Goal: Task Accomplishment & Management: Manage account settings

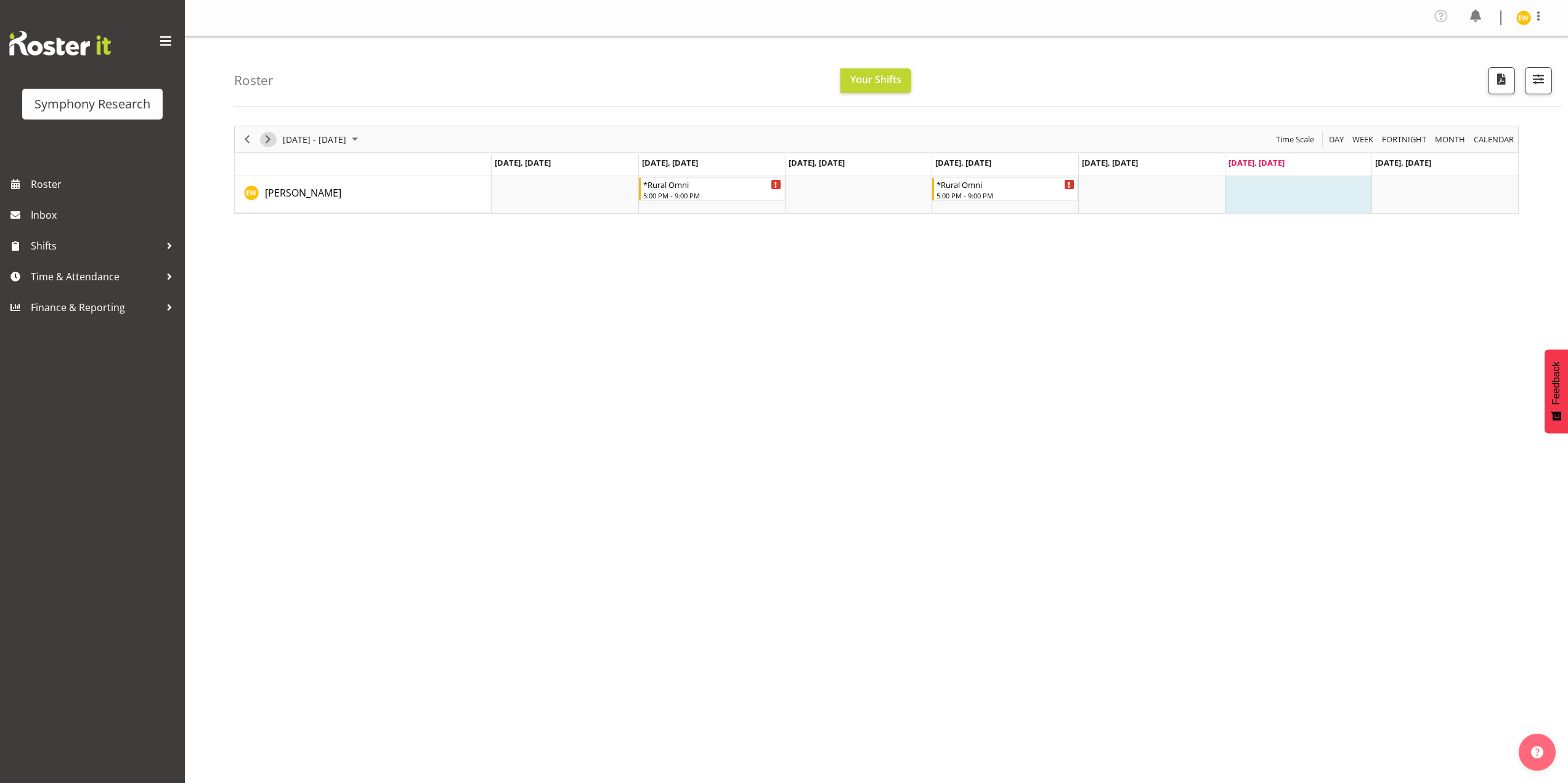
click at [268, 137] on span "Next" at bounding box center [268, 139] width 15 height 15
click at [273, 130] on div "Timeline Week of September 6, 2025" at bounding box center [268, 139] width 21 height 26
click at [242, 141] on span "Previous" at bounding box center [247, 139] width 15 height 15
click at [268, 141] on span "Next" at bounding box center [268, 139] width 15 height 15
click at [984, 351] on div "September 01 - 07, 2025 Today Day Week Fortnight Month calendar Month Agenda Ti…" at bounding box center [901, 363] width 1334 height 493
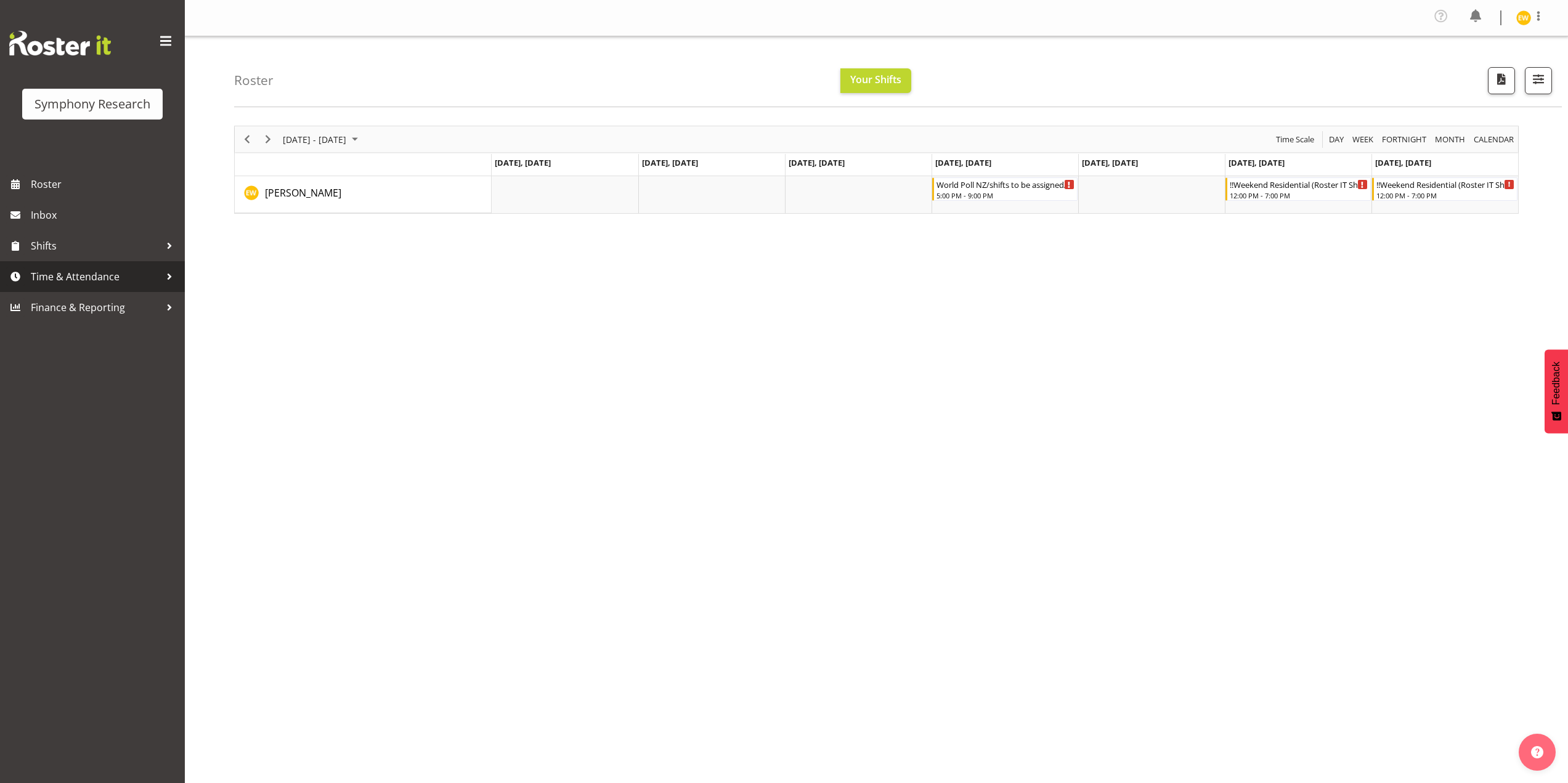
click at [111, 272] on span "Time & Attendance" at bounding box center [95, 277] width 129 height 19
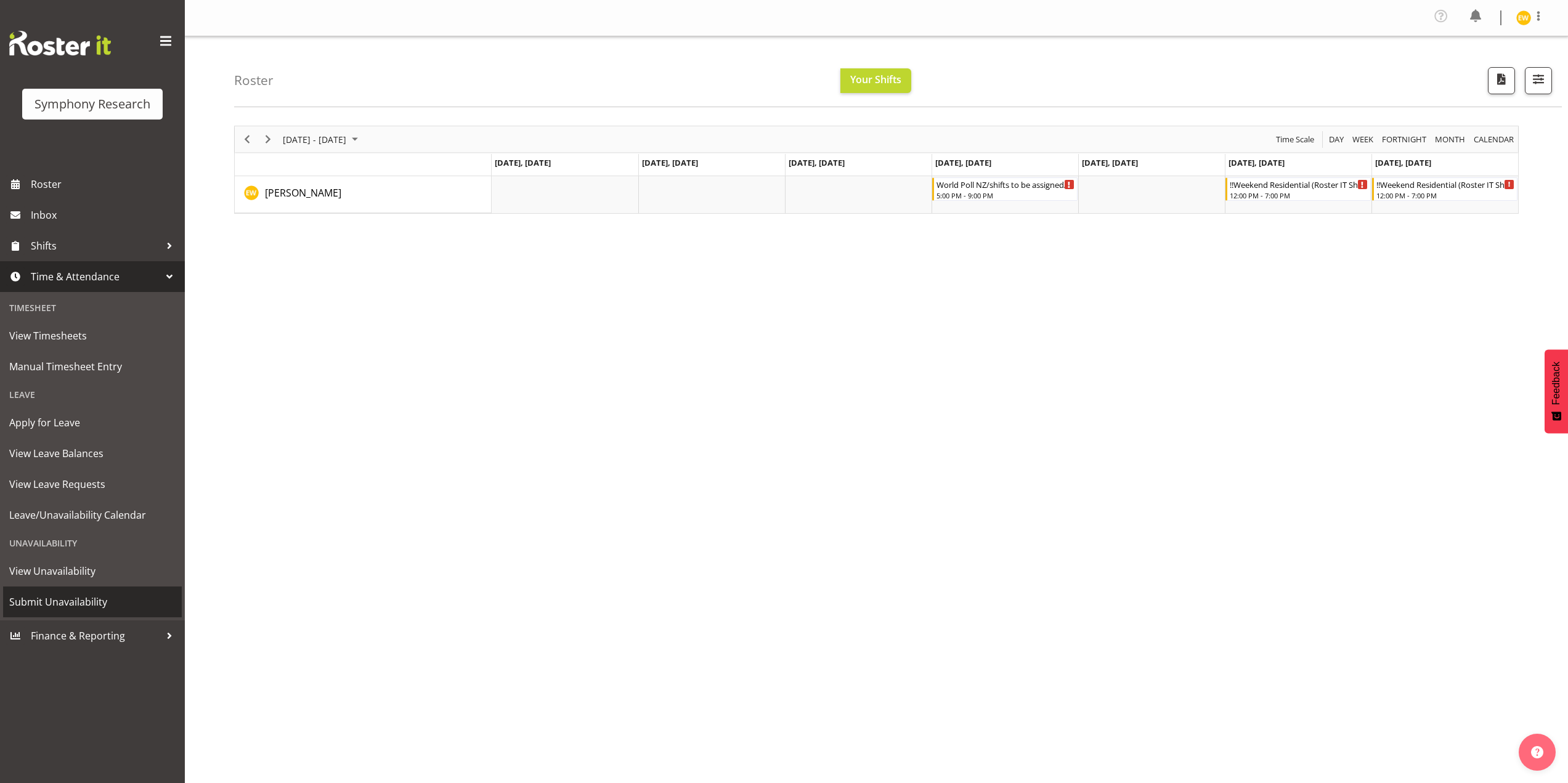
click at [47, 599] on span "Submit Unavailability" at bounding box center [92, 602] width 166 height 19
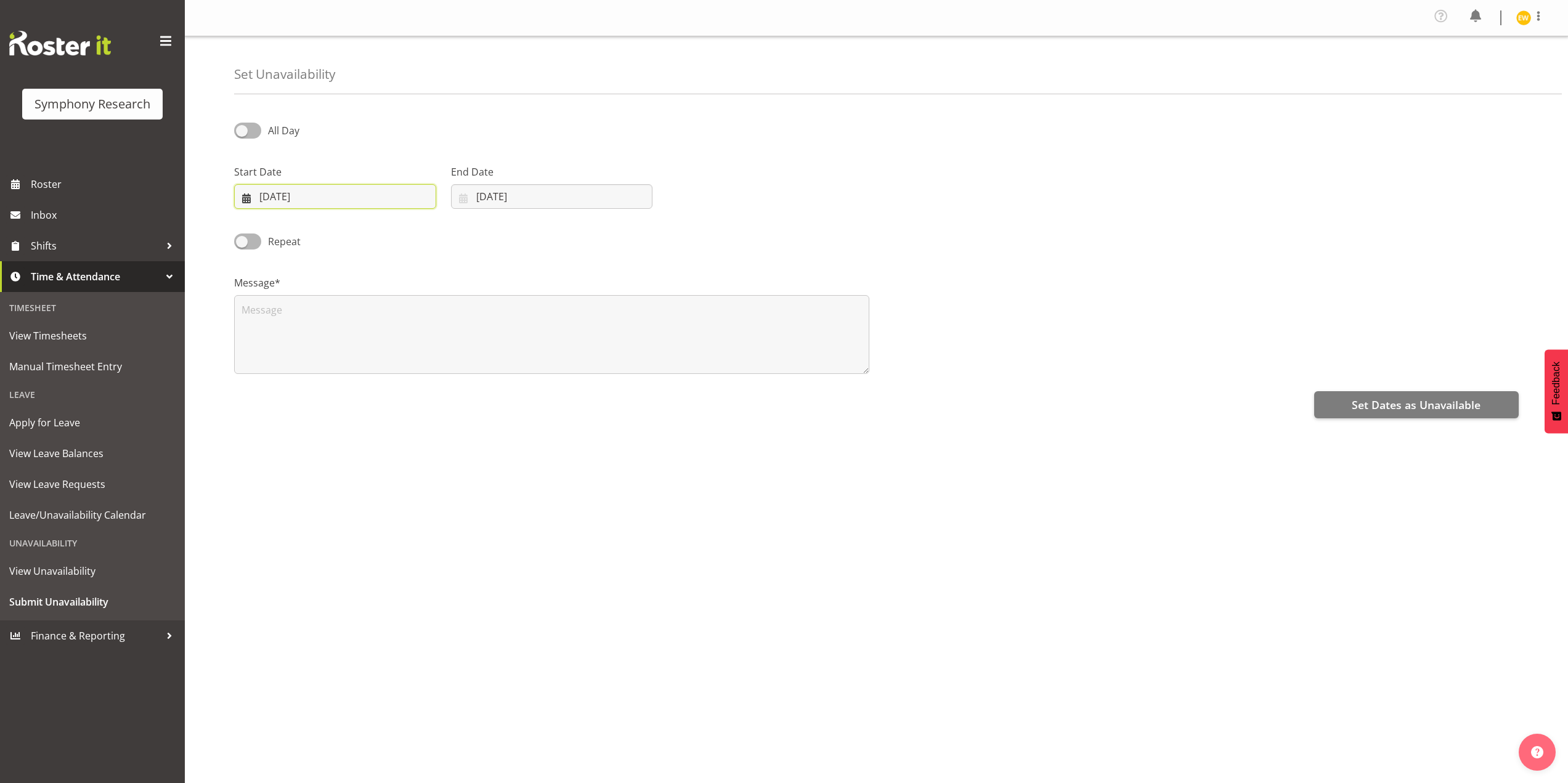
click at [285, 197] on input "30/08/2025" at bounding box center [335, 196] width 202 height 25
click at [410, 235] on span at bounding box center [411, 232] width 13 height 15
select select "8"
click at [285, 299] on span "1" at bounding box center [286, 296] width 5 height 12
type input "01/09/2025"
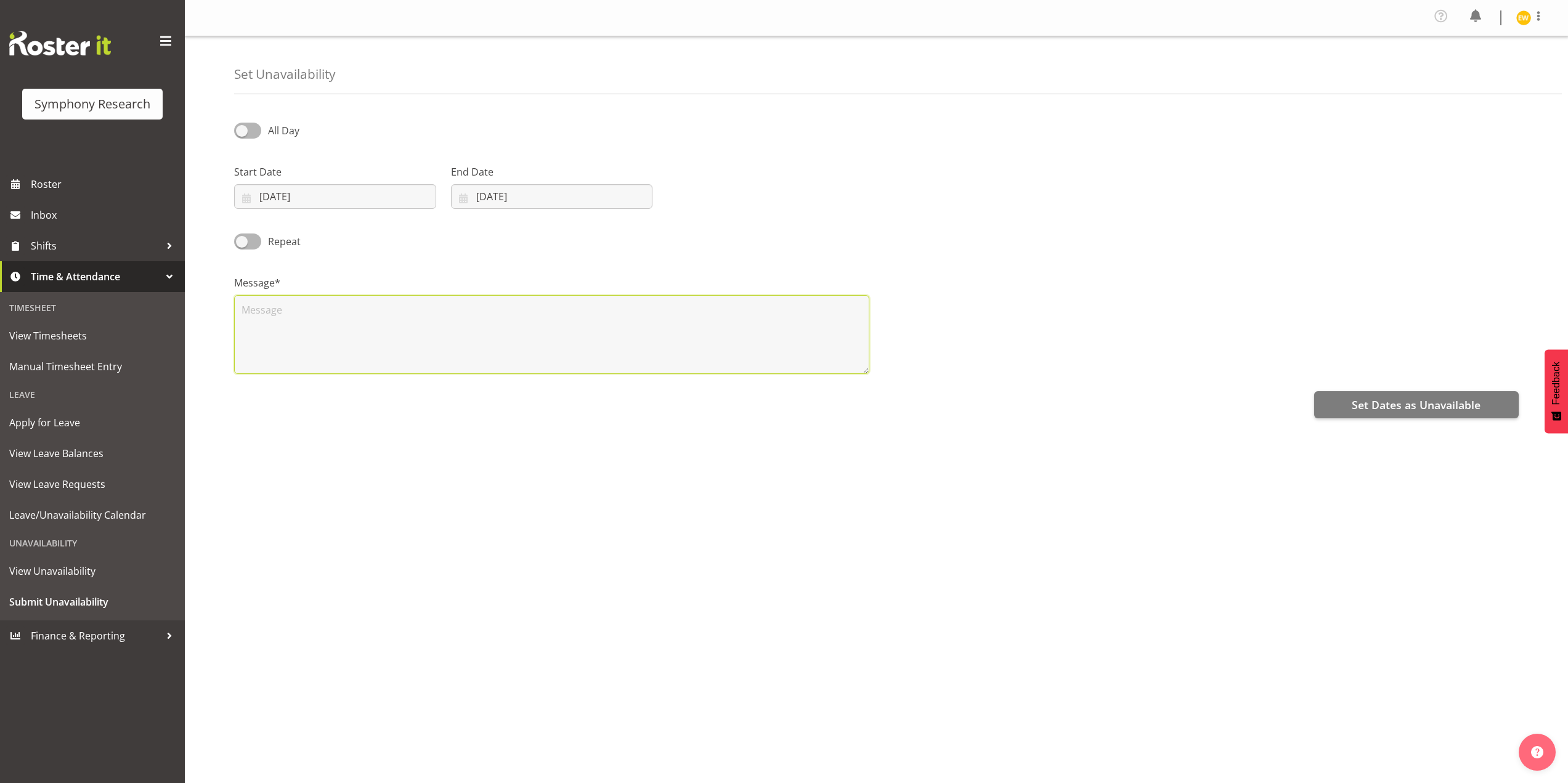
click at [294, 312] on textarea at bounding box center [552, 335] width 635 height 79
type textarea "a"
click at [848, 450] on div "All Day Start Date 01/09/2025 January February March April May June July August…" at bounding box center [901, 350] width 1334 height 493
click at [391, 318] on textarea "a" at bounding box center [552, 335] width 635 height 79
click at [1431, 401] on span "Set Dates as Unavailable" at bounding box center [1416, 404] width 129 height 16
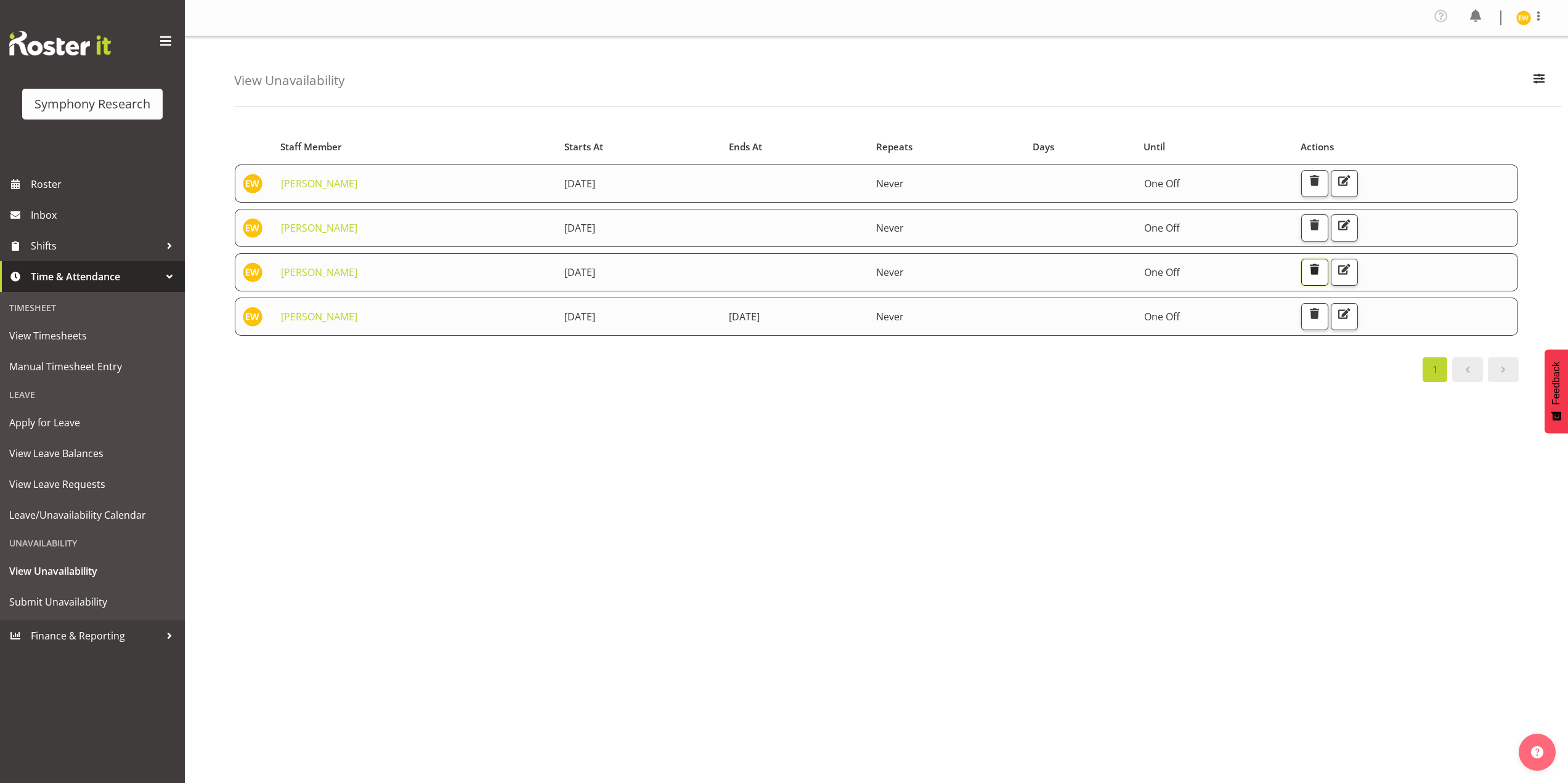
click at [1328, 281] on button "button" at bounding box center [1315, 272] width 27 height 27
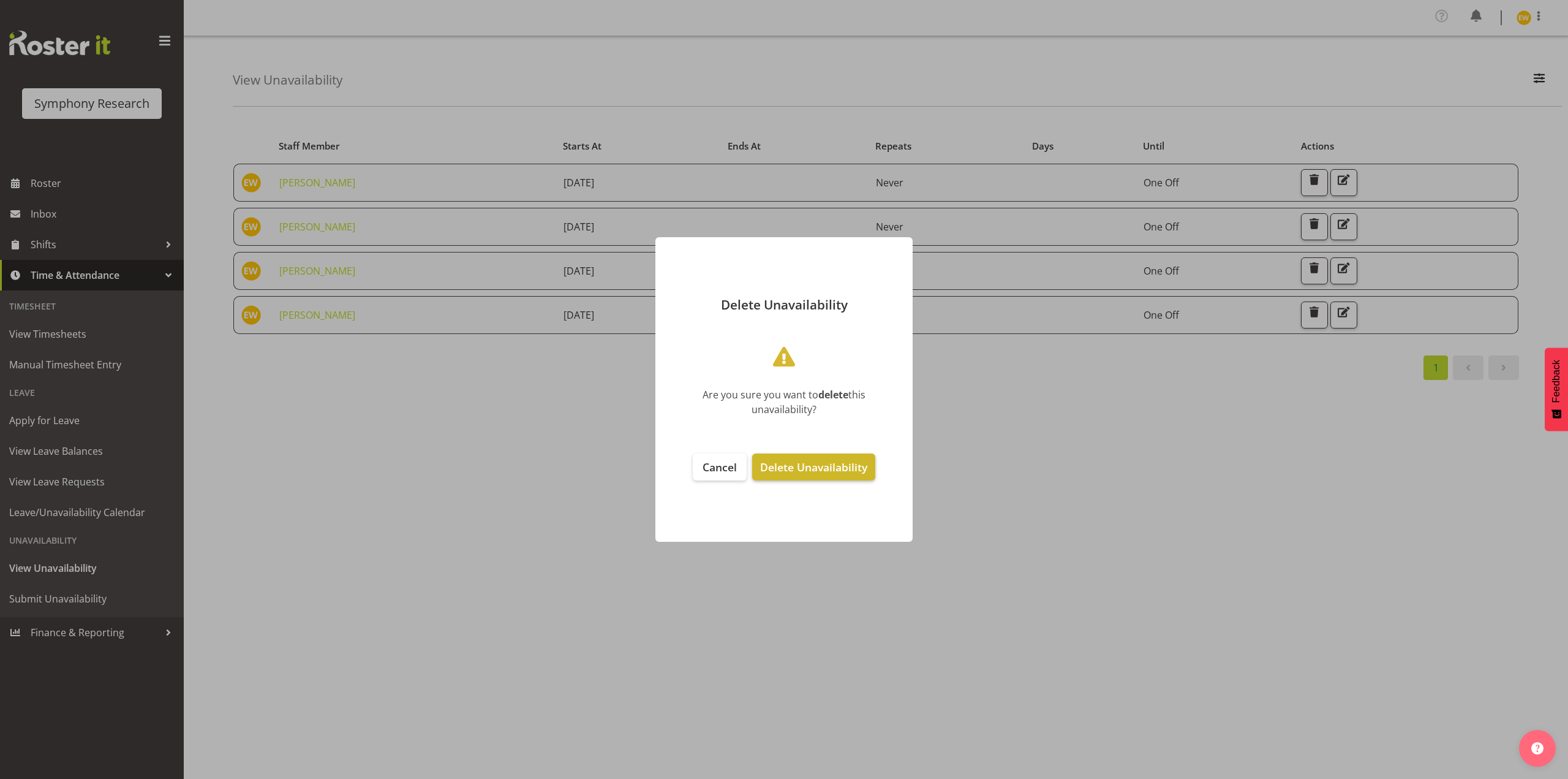
click at [838, 463] on span "Delete Unavailability" at bounding box center [814, 467] width 107 height 15
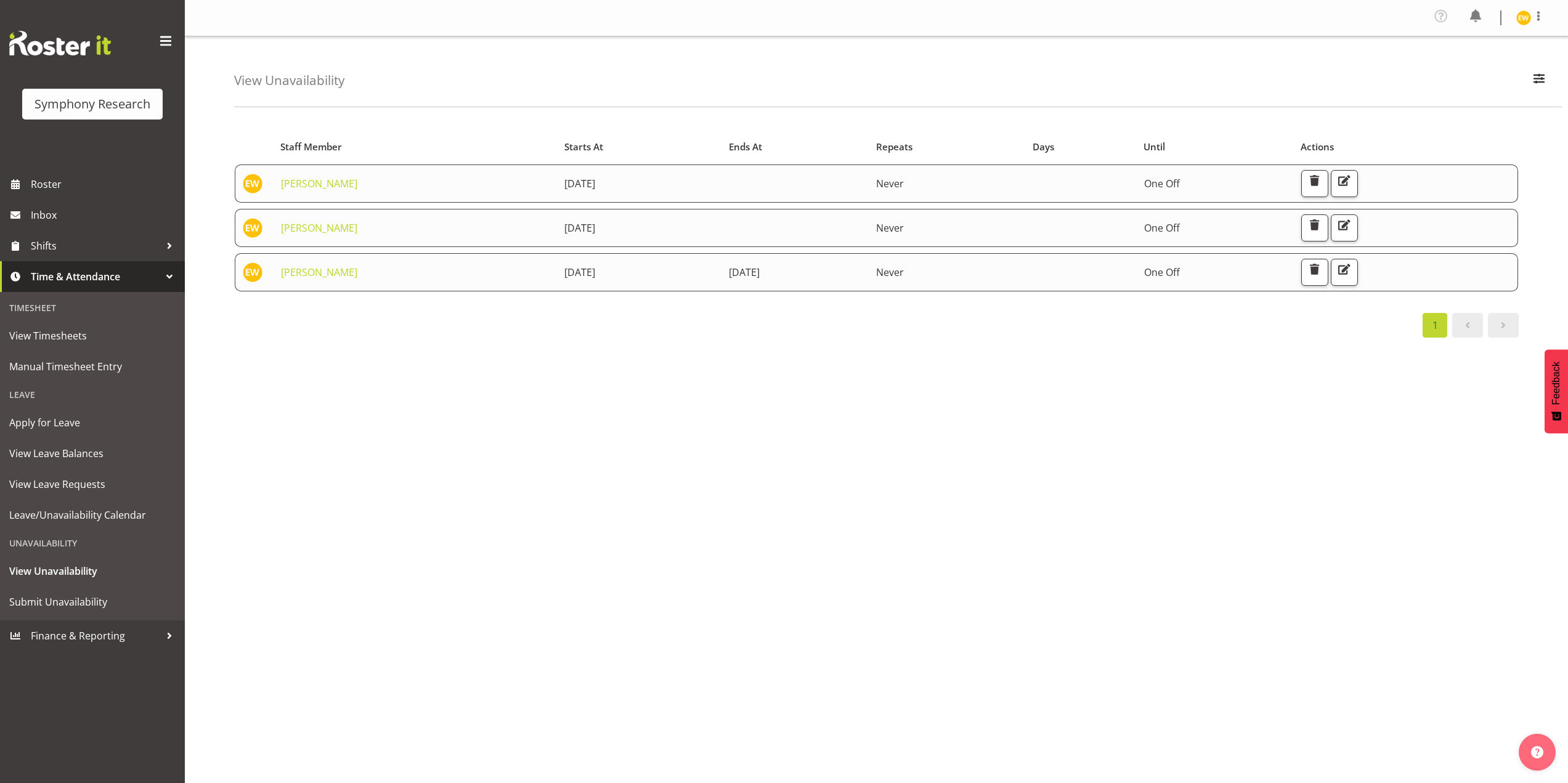
click at [979, 454] on div "Starts At Staff Member Starts At Ends At Repeats Days Until Actions Enrica Wals…" at bounding box center [901, 363] width 1334 height 493
click at [54, 602] on span "Submit Unavailability" at bounding box center [92, 602] width 166 height 19
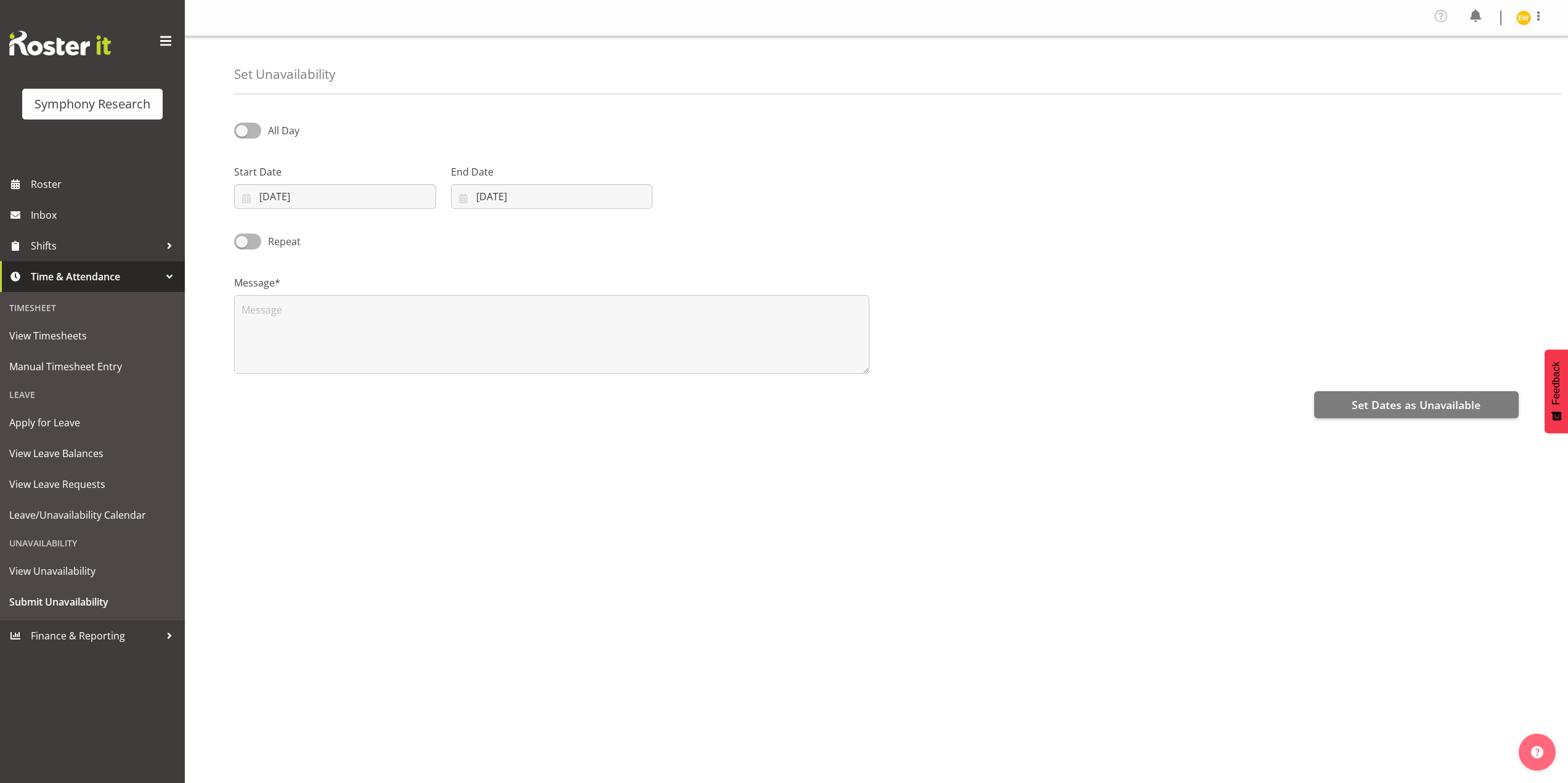
select select "7"
select select "2025"
click at [311, 203] on input "30/08/2025" at bounding box center [335, 196] width 202 height 25
click at [407, 235] on span at bounding box center [411, 232] width 13 height 15
select select "8"
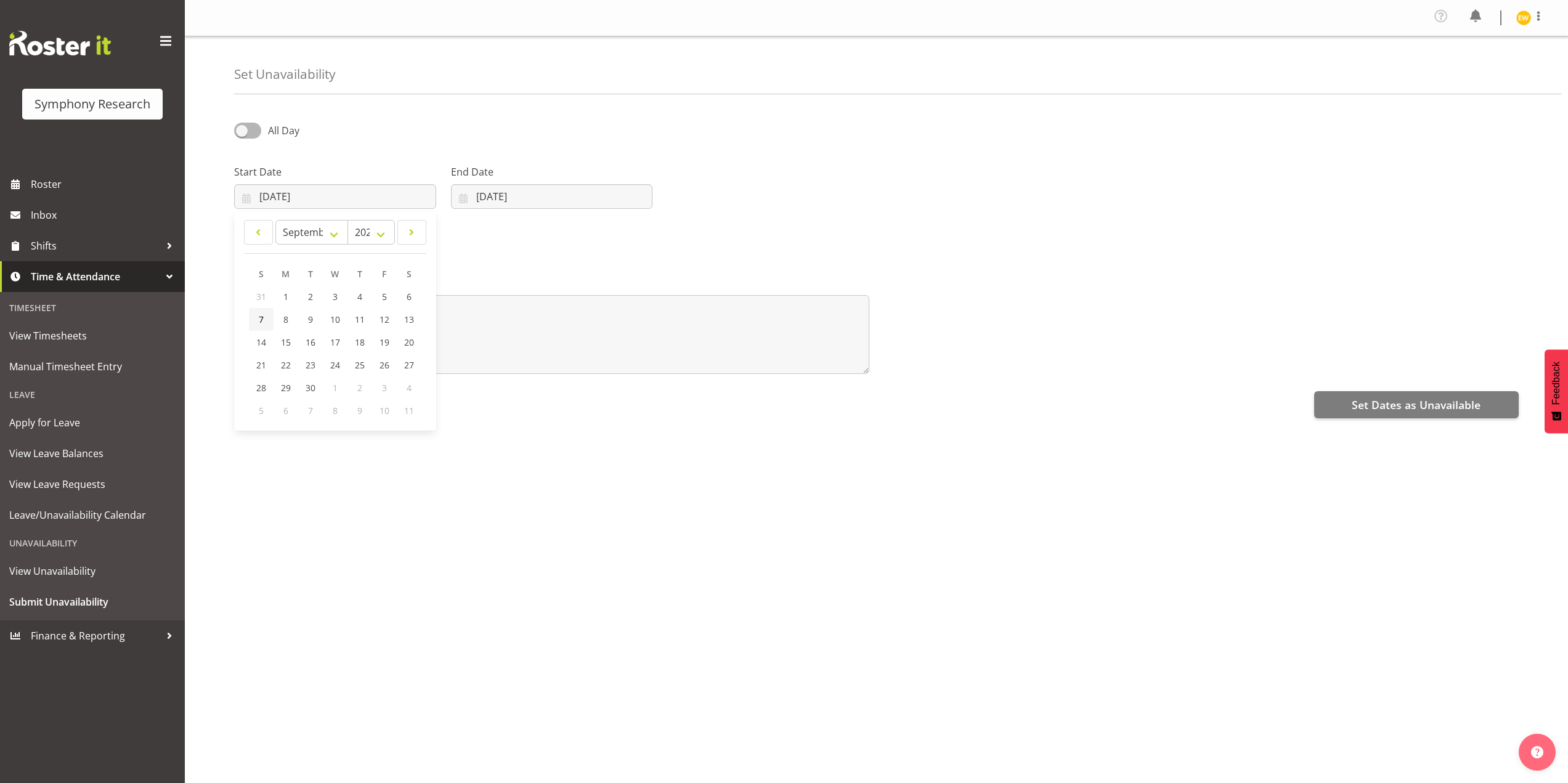
click at [256, 325] on link "7" at bounding box center [261, 319] width 25 height 23
type input "07/09/2025"
click at [282, 336] on textarea at bounding box center [552, 335] width 635 height 79
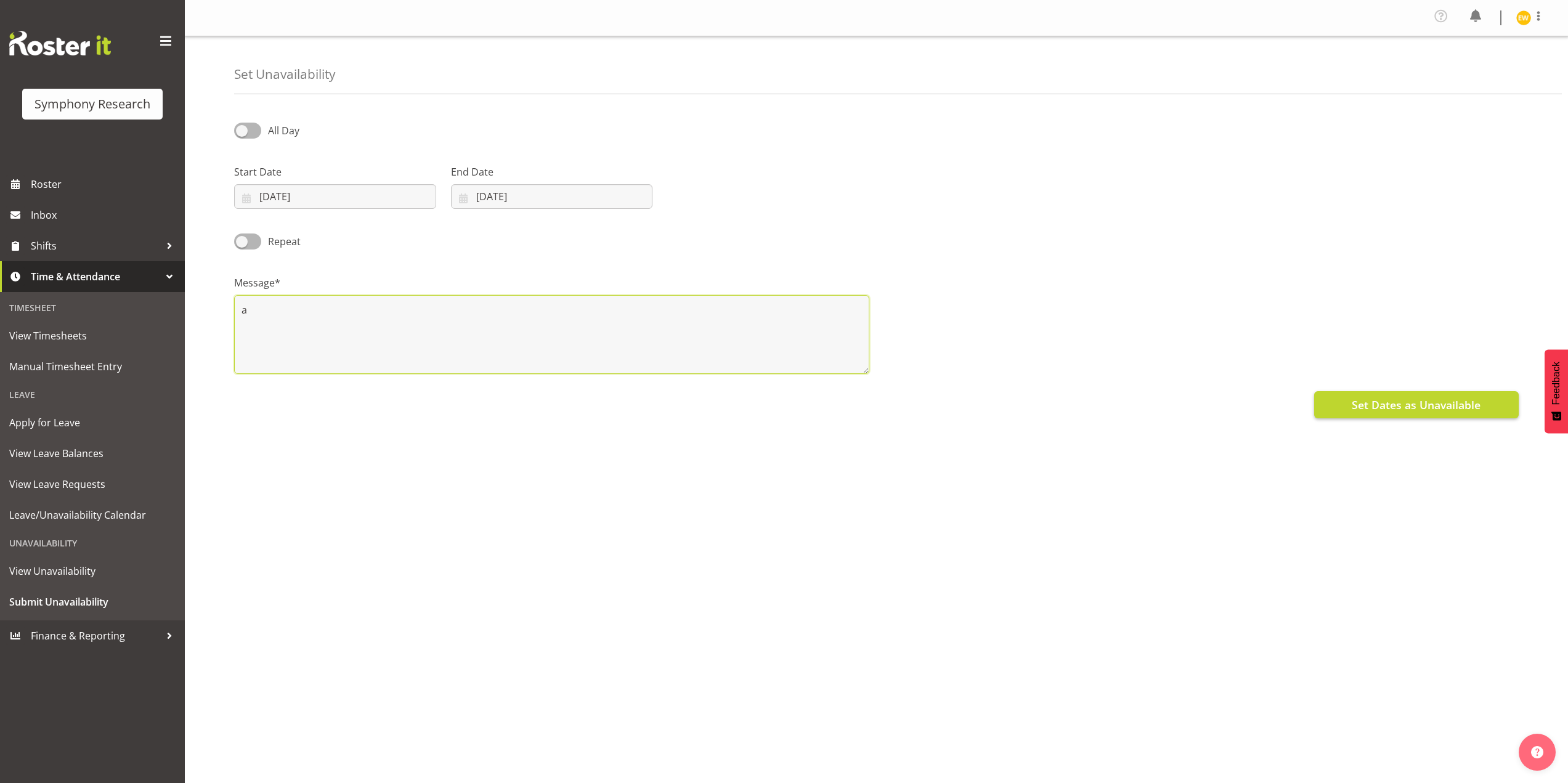
type textarea "a"
click at [1435, 398] on span "Set Dates as Unavailable" at bounding box center [1416, 404] width 129 height 16
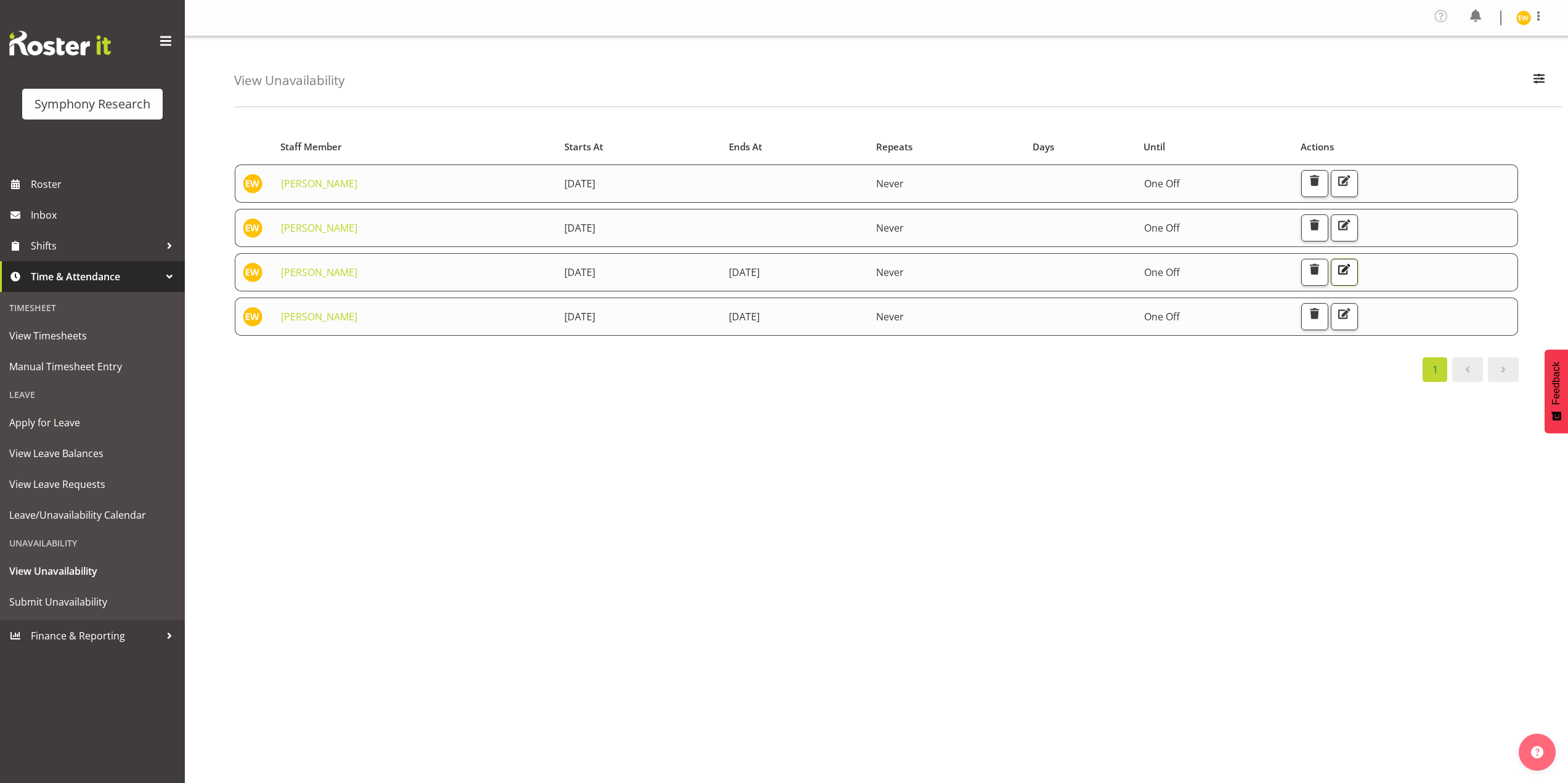
click at [1352, 276] on span "button" at bounding box center [1344, 269] width 16 height 16
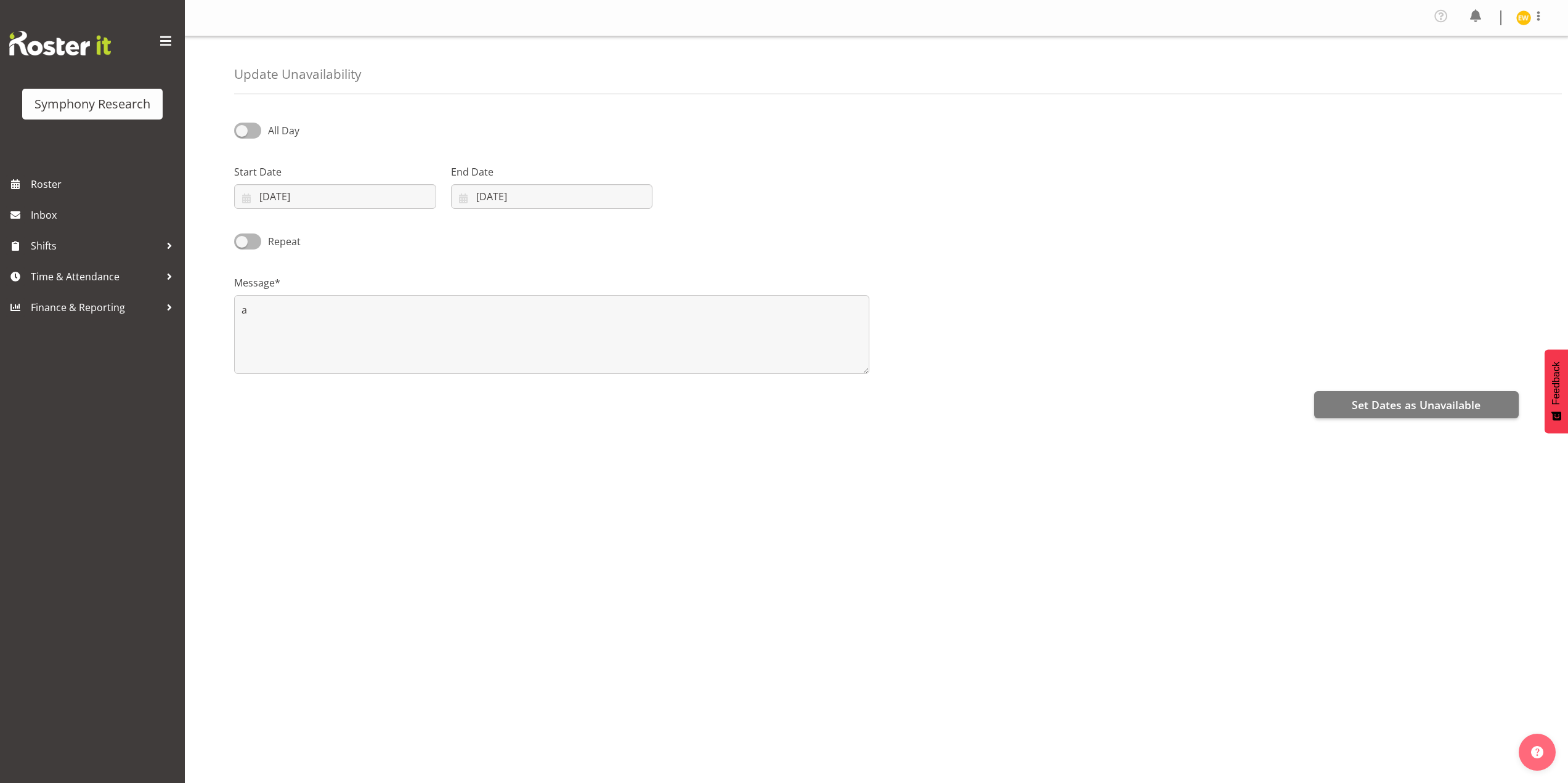
select select "7"
select select "2025"
click at [491, 194] on input "30/08/2025" at bounding box center [552, 196] width 202 height 25
click at [623, 232] on span at bounding box center [623, 232] width 15 height 15
select select "8"
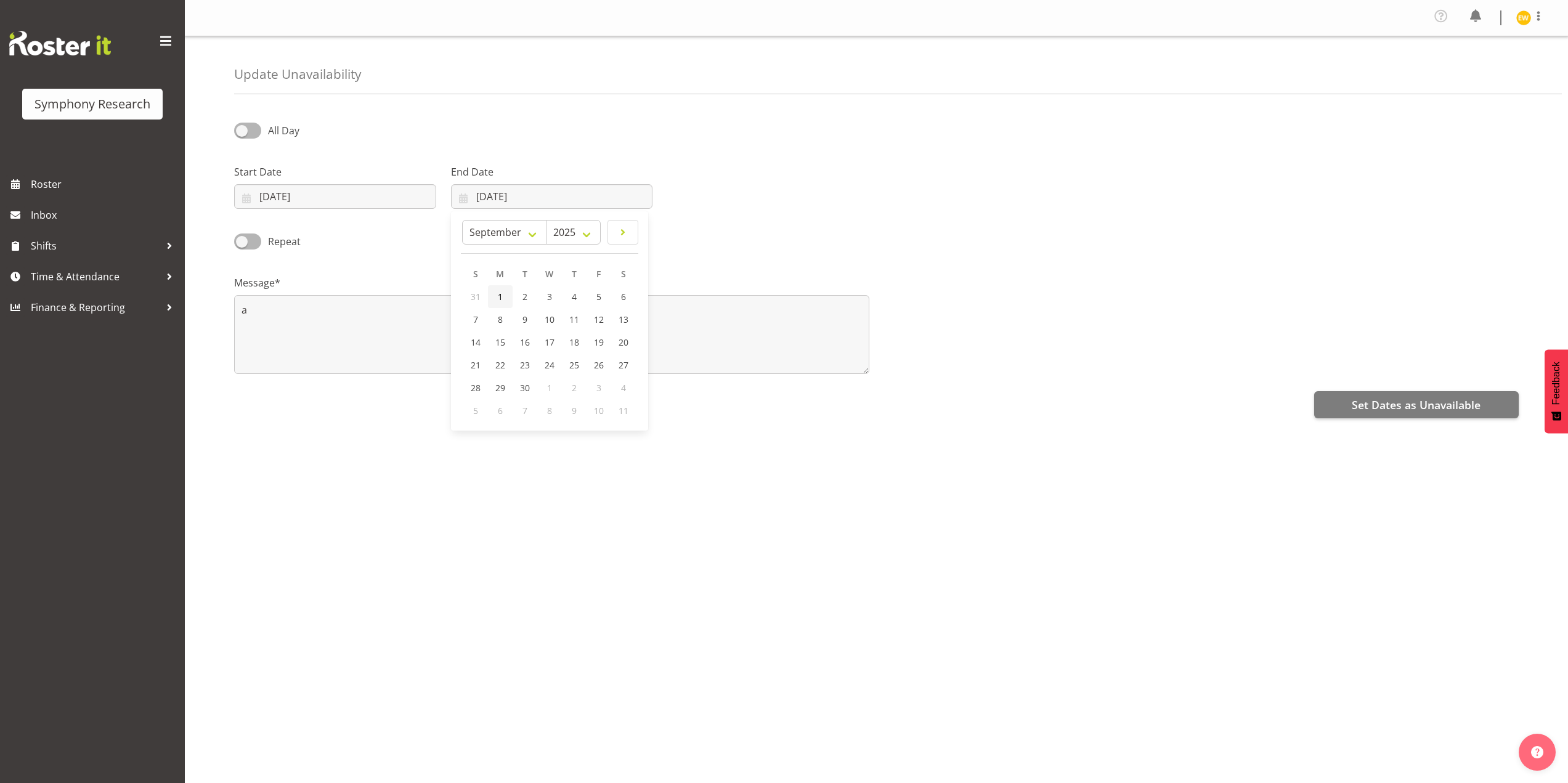
click at [499, 299] on span "1" at bounding box center [500, 296] width 5 height 12
type input "01/09/2025"
click at [1400, 413] on button "Set Dates as Unavailable" at bounding box center [1417, 404] width 204 height 27
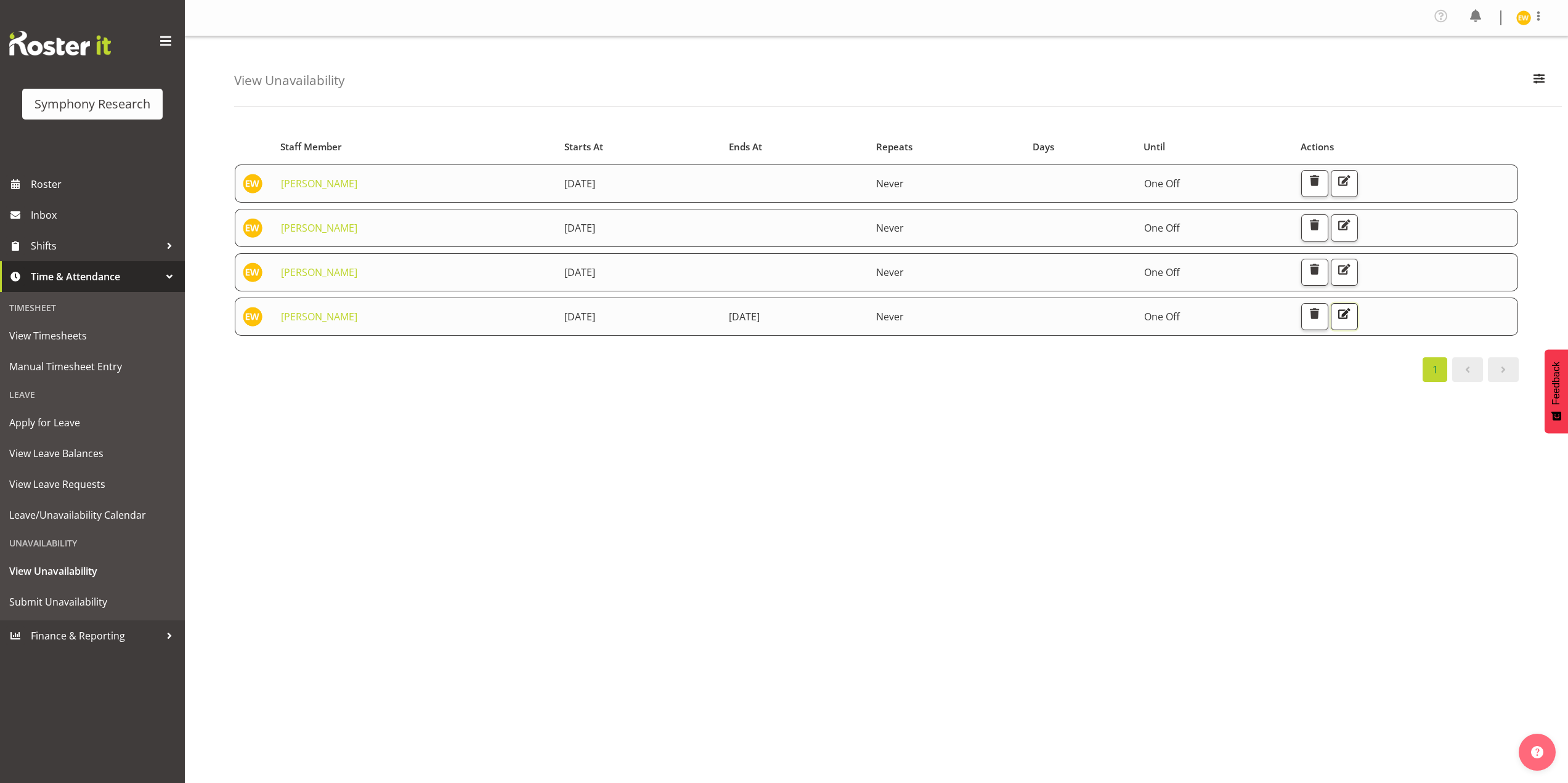
click at [1352, 315] on span "button" at bounding box center [1344, 314] width 16 height 16
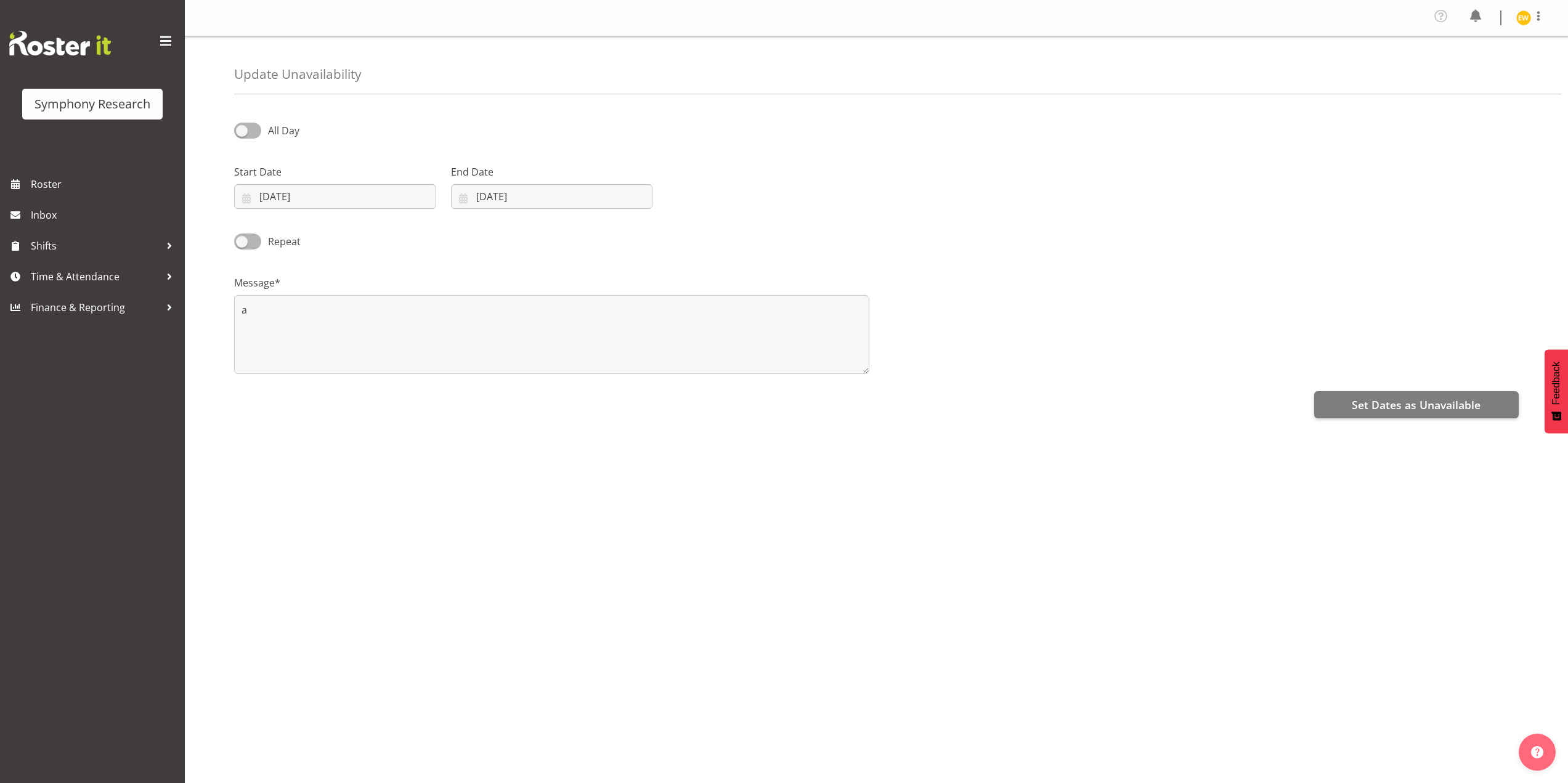
select select "7"
select select "2025"
click at [615, 194] on input "[DATE]" at bounding box center [552, 196] width 202 height 25
click at [622, 233] on span at bounding box center [623, 232] width 15 height 15
select select "8"
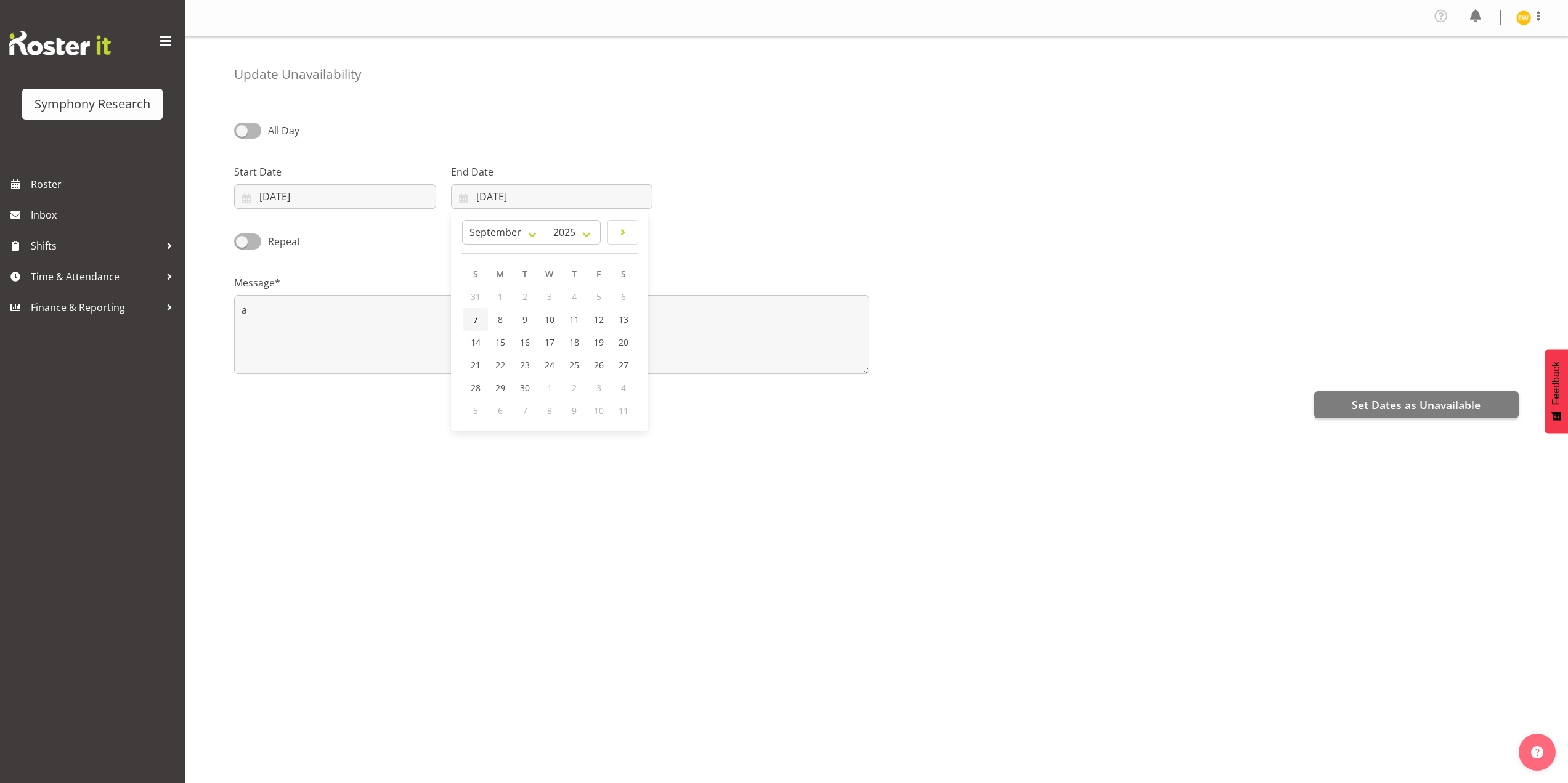
click at [485, 323] on link "7" at bounding box center [476, 319] width 25 height 23
type input "[DATE]"
click at [1408, 415] on button "Set Dates as Unavailable" at bounding box center [1417, 404] width 204 height 27
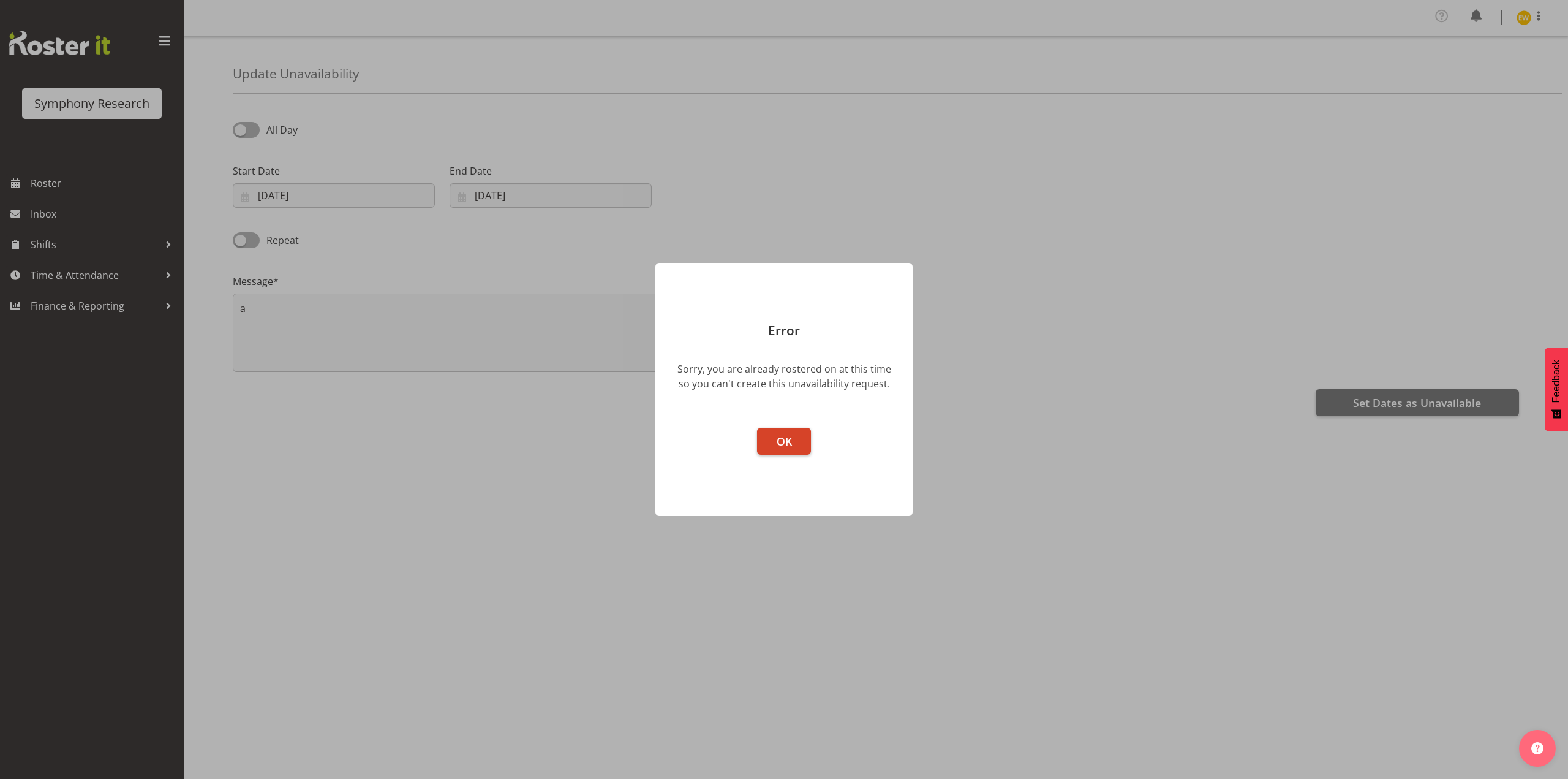
click at [799, 441] on button "OK" at bounding box center [784, 441] width 54 height 27
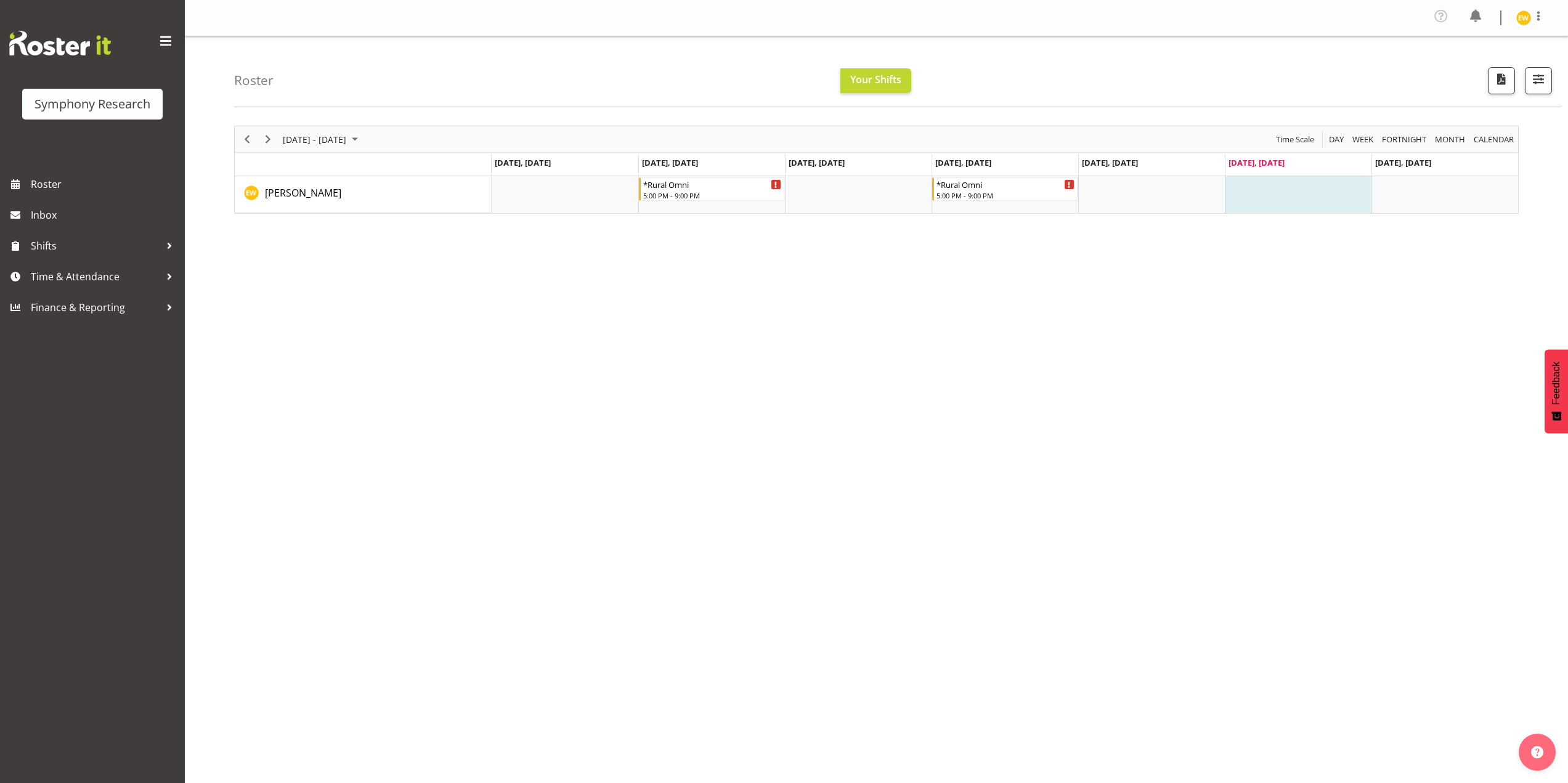
click at [824, 297] on div "August 25 - 31, 2025 Today Day Week Fortnight Month calendar Month Agenda Time …" at bounding box center [901, 363] width 1334 height 493
click at [77, 275] on span "Time & Attendance" at bounding box center [95, 277] width 129 height 19
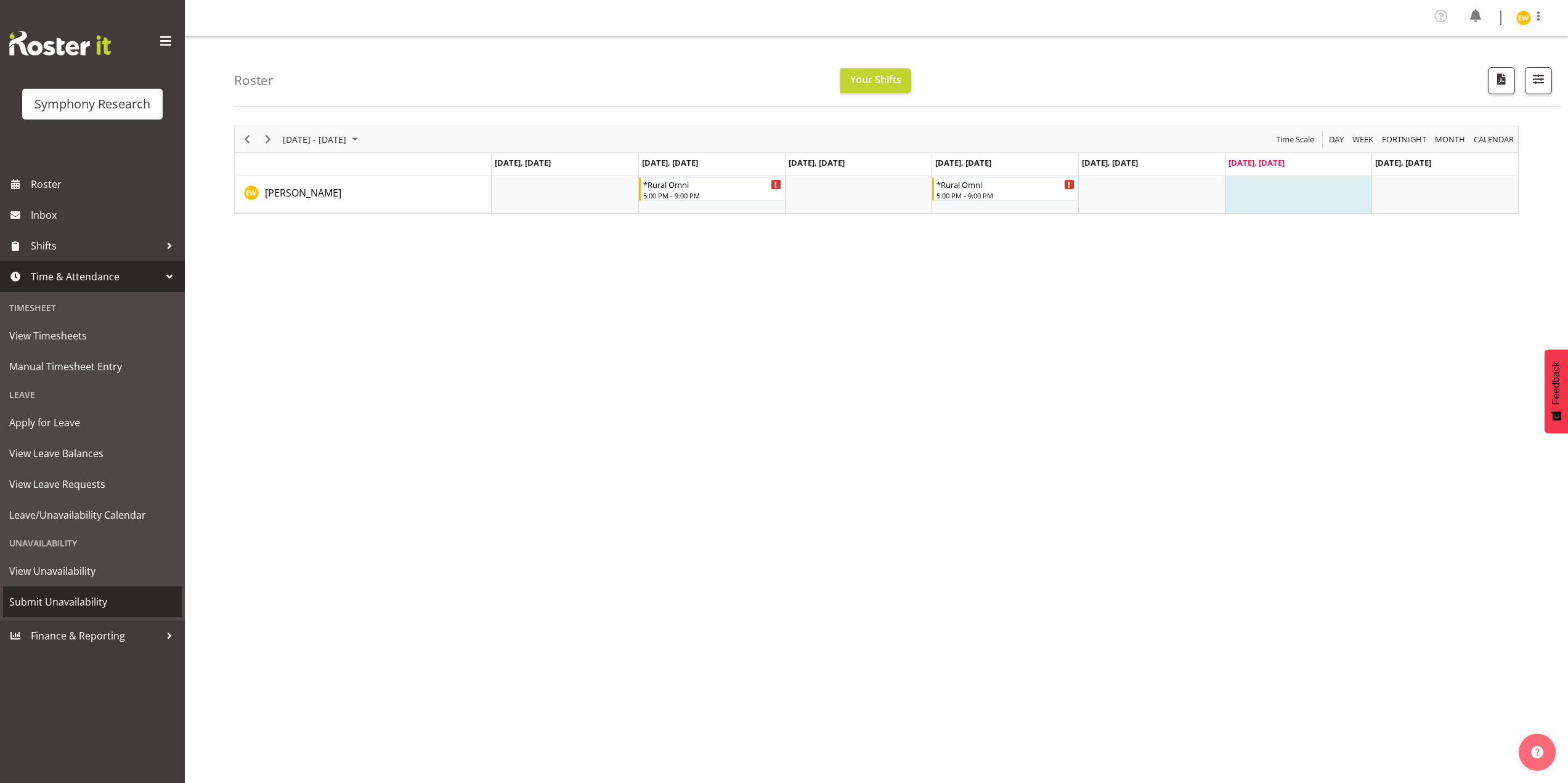
click at [56, 600] on span "Submit Unavailability" at bounding box center [92, 602] width 166 height 19
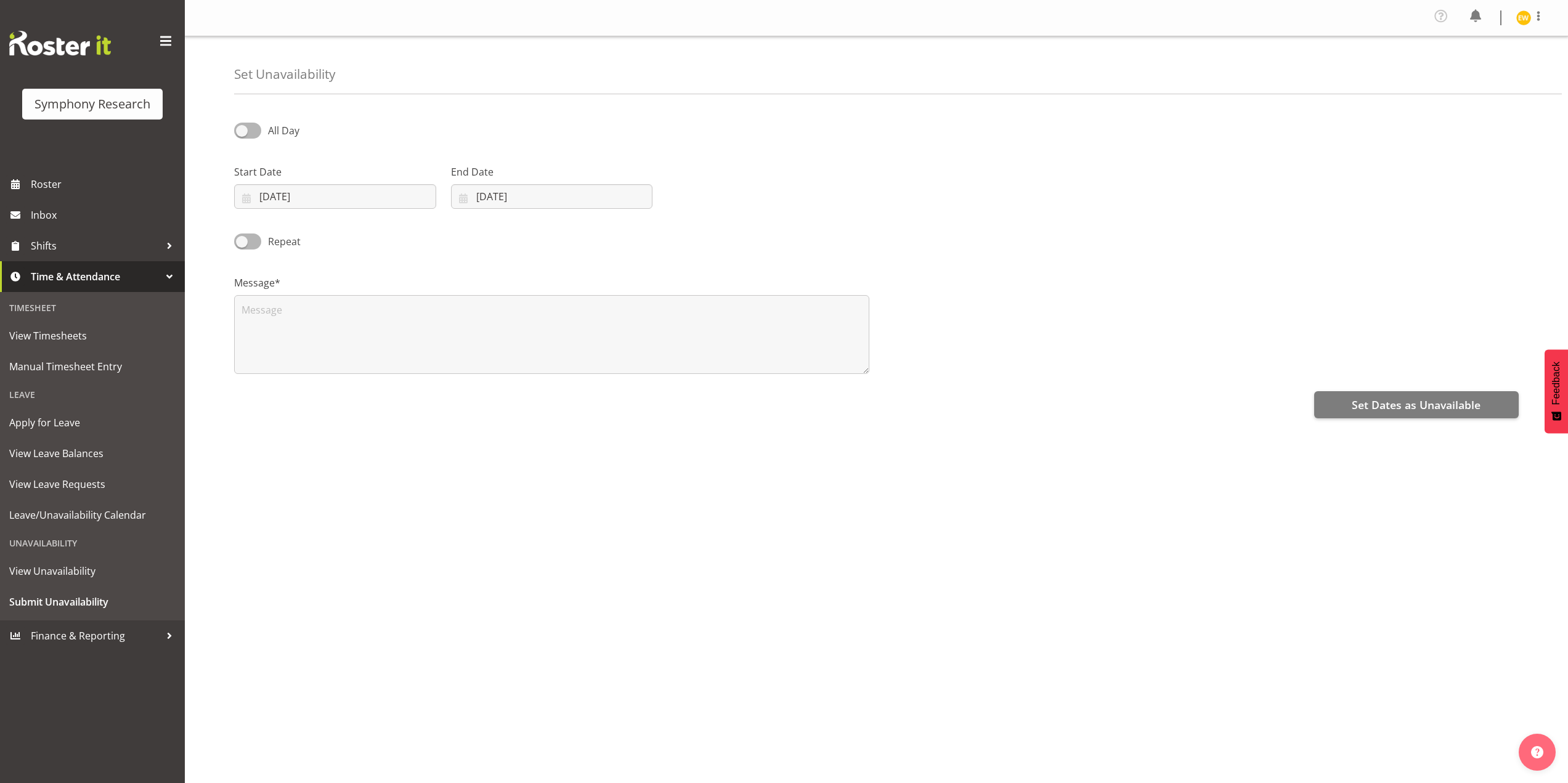
select select "7"
select select "2025"
click at [273, 188] on input "[DATE]" at bounding box center [335, 196] width 202 height 25
click at [404, 239] on link at bounding box center [411, 232] width 29 height 25
select select "8"
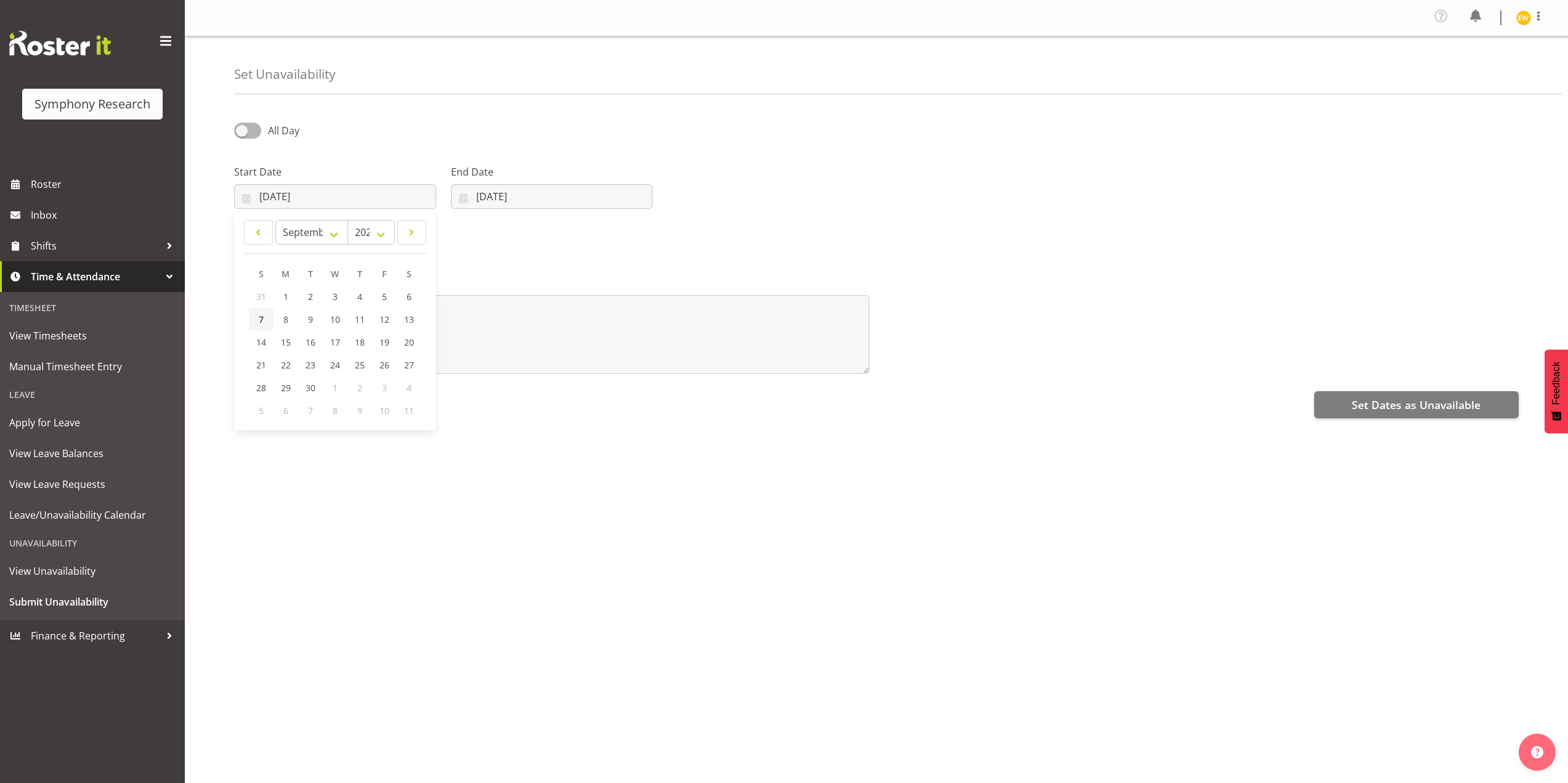
click at [255, 317] on link "7" at bounding box center [261, 319] width 25 height 23
type input "07/09/2025"
click at [517, 196] on input "[DATE]" at bounding box center [552, 196] width 202 height 25
click at [625, 234] on span at bounding box center [623, 232] width 15 height 15
select select "8"
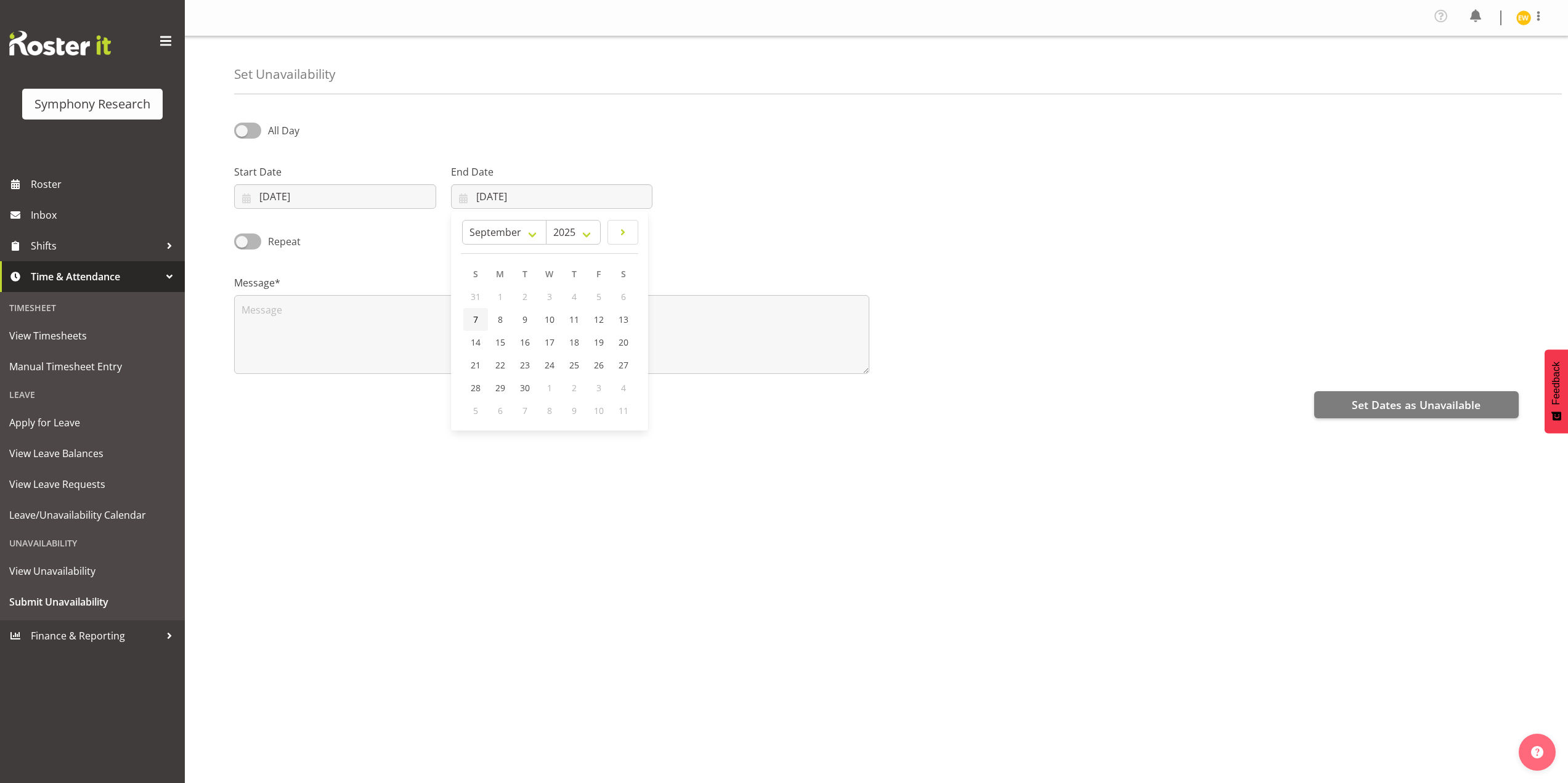
click at [482, 322] on link "7" at bounding box center [476, 319] width 25 height 23
type input "07/09/2025"
click at [270, 324] on textarea at bounding box center [552, 335] width 635 height 79
type textarea "a"
click at [1447, 401] on span "Set Dates as Unavailable" at bounding box center [1416, 404] width 129 height 16
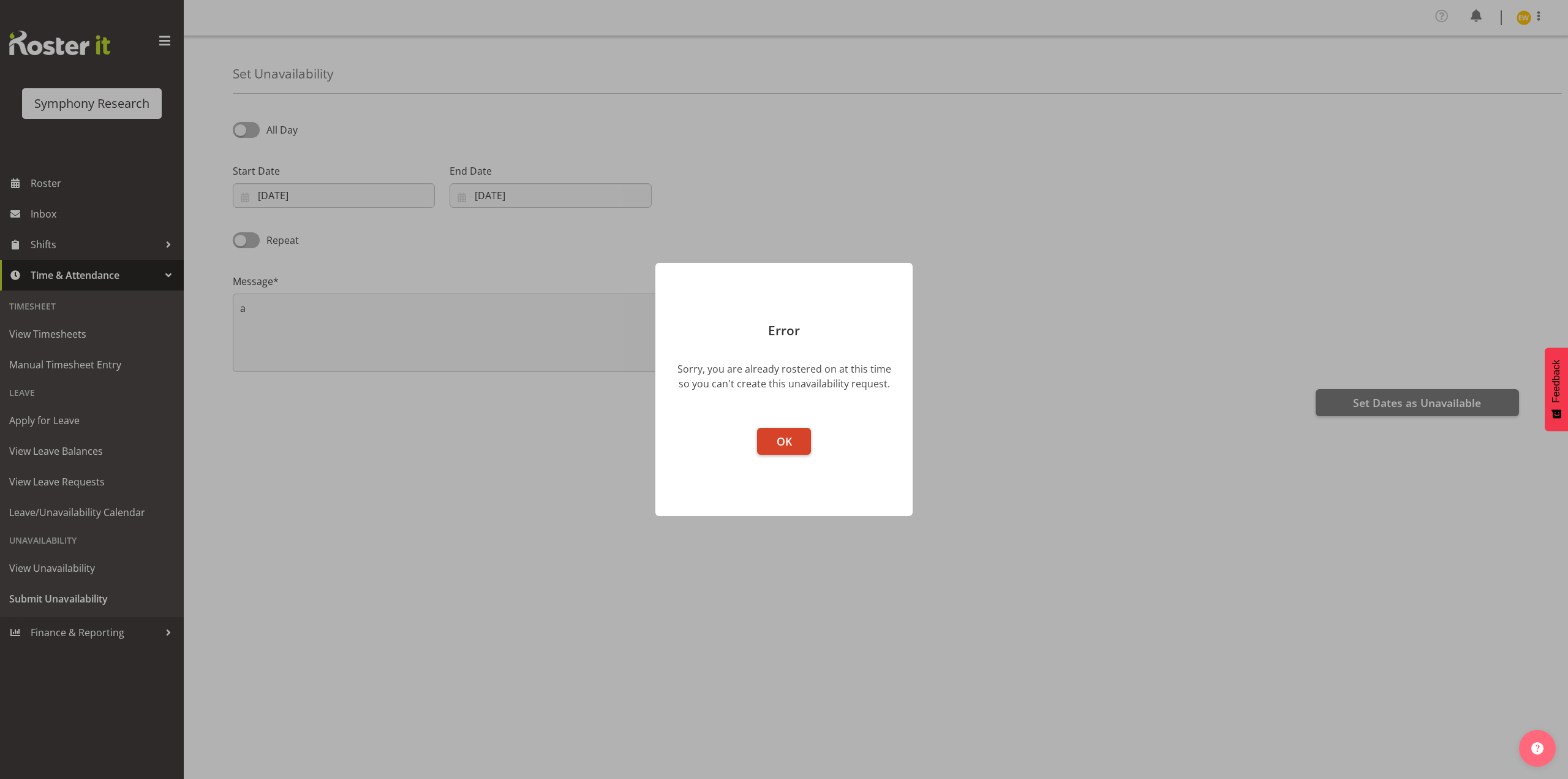
click at [784, 442] on span "OK" at bounding box center [784, 441] width 15 height 15
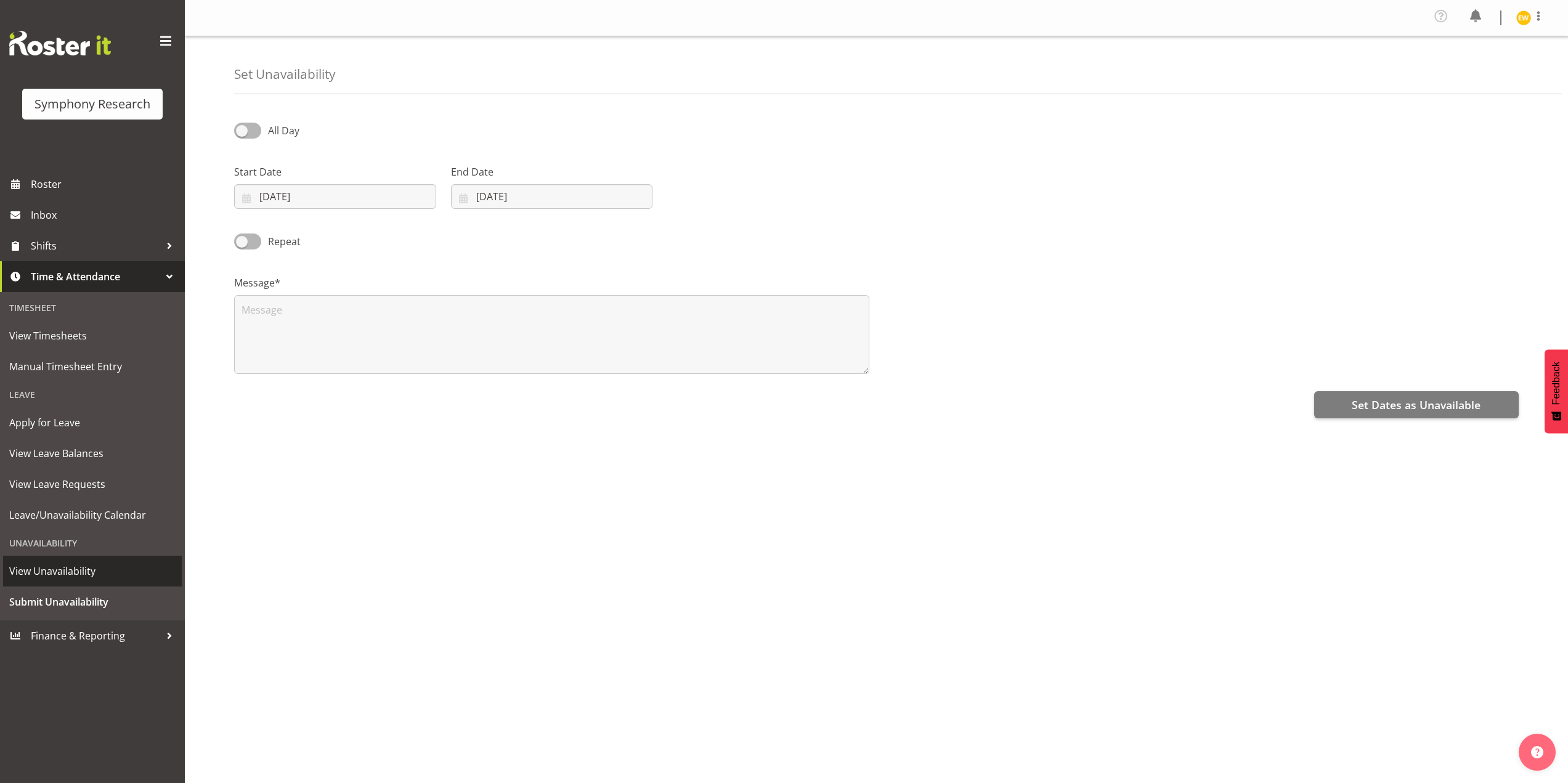
click at [46, 571] on span "View Unavailability" at bounding box center [92, 571] width 166 height 19
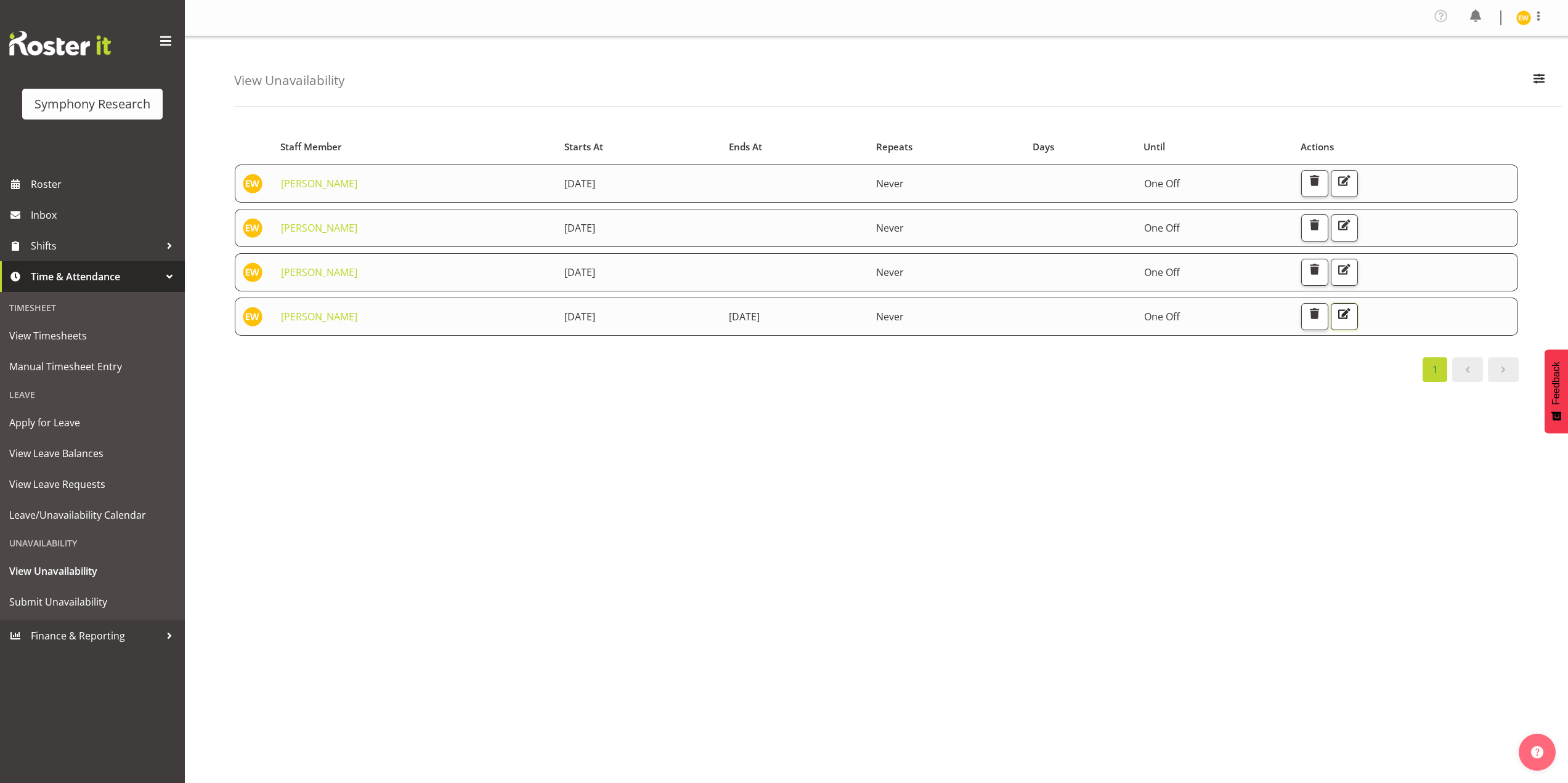
click at [1352, 316] on span "button" at bounding box center [1344, 314] width 16 height 16
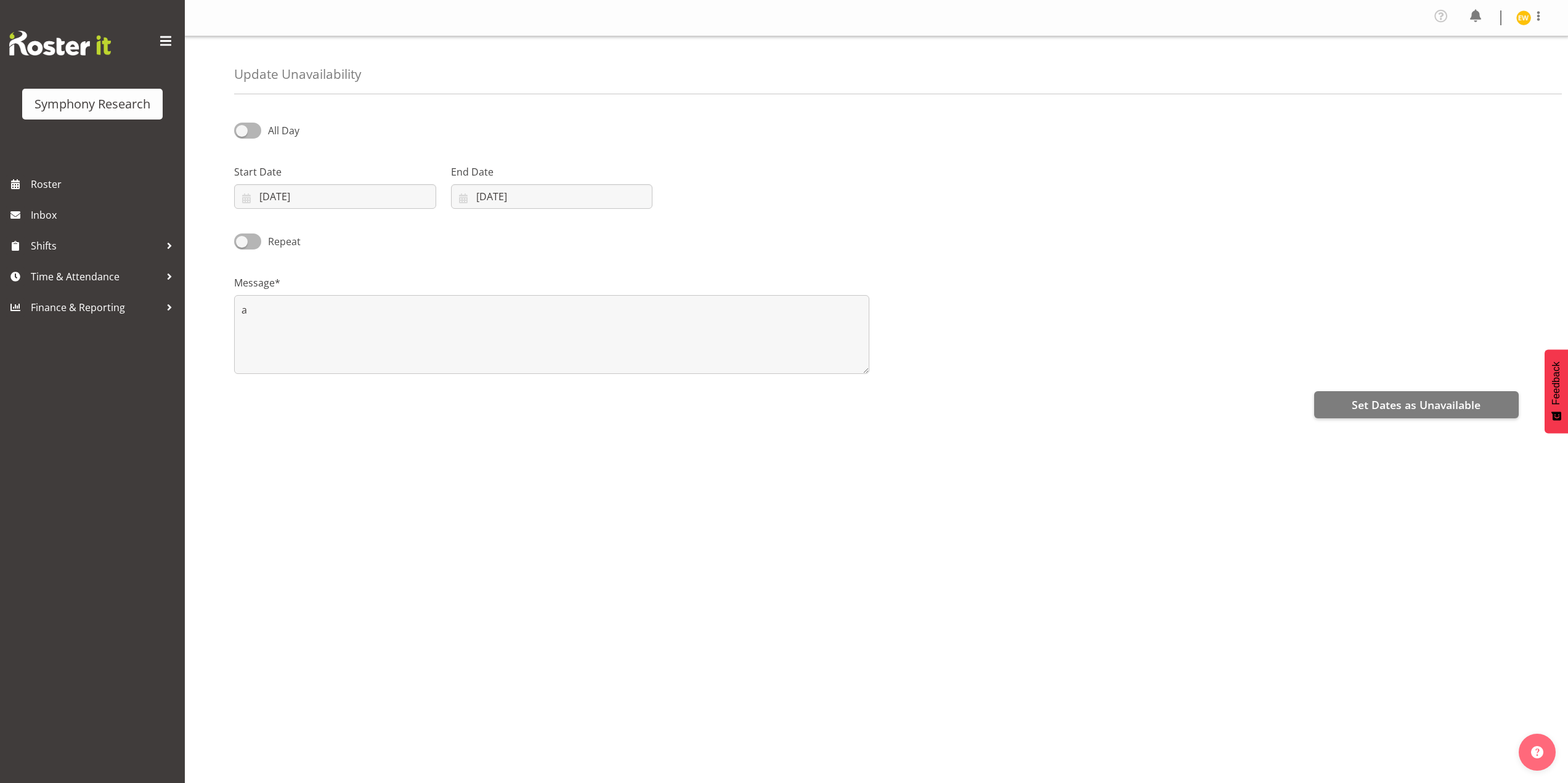
select select "7"
select select "2025"
click at [507, 201] on input "30/08/2025" at bounding box center [552, 196] width 202 height 25
click at [616, 233] on span at bounding box center [623, 232] width 15 height 15
select select "8"
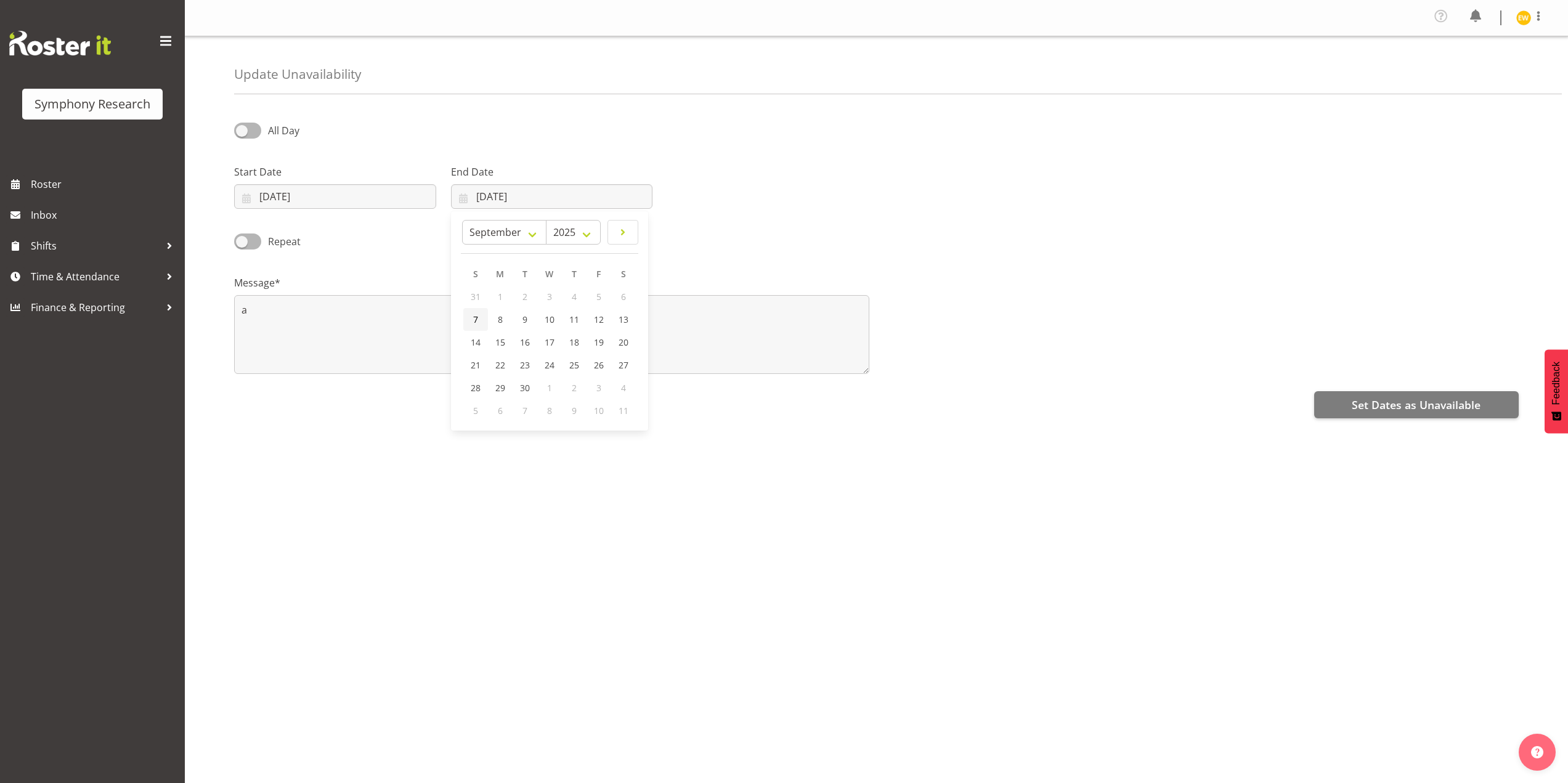
click at [479, 318] on link "7" at bounding box center [476, 319] width 25 height 23
type input "07/09/2025"
click at [1388, 406] on span "Set Dates as Unavailable" at bounding box center [1416, 404] width 129 height 16
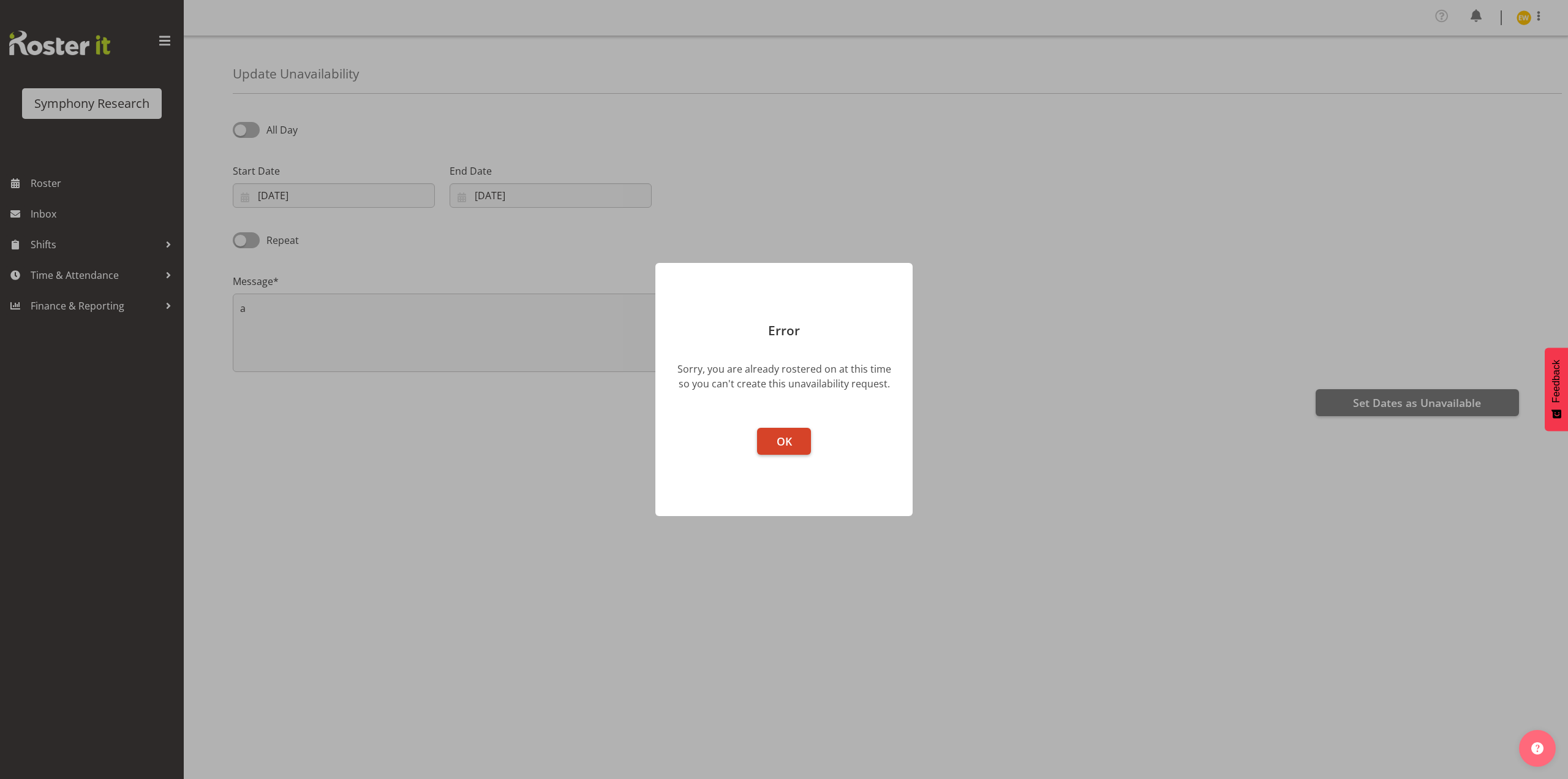
click at [768, 437] on button "OK" at bounding box center [784, 441] width 54 height 27
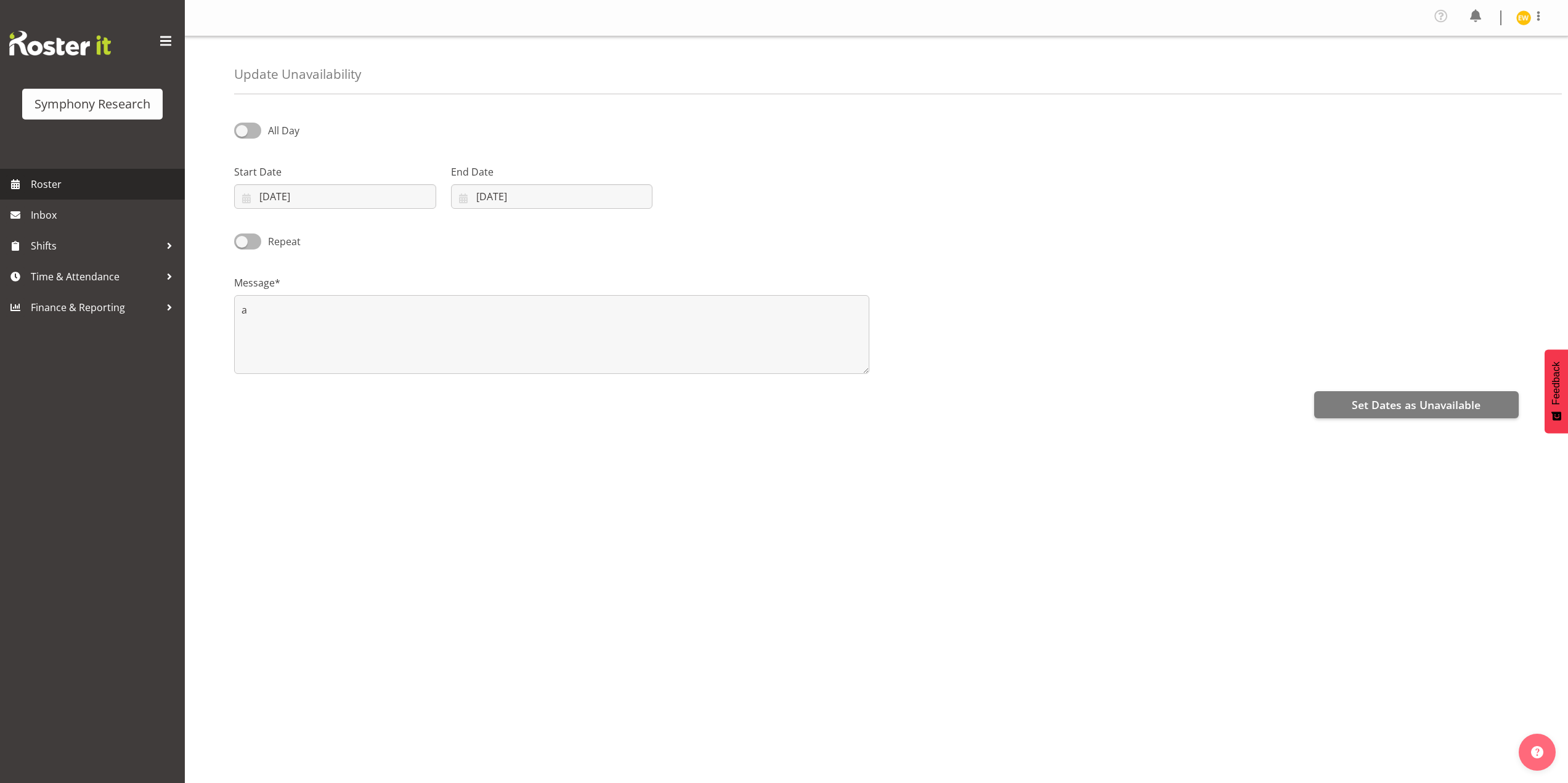
click at [73, 184] on span "Roster" at bounding box center [104, 184] width 148 height 19
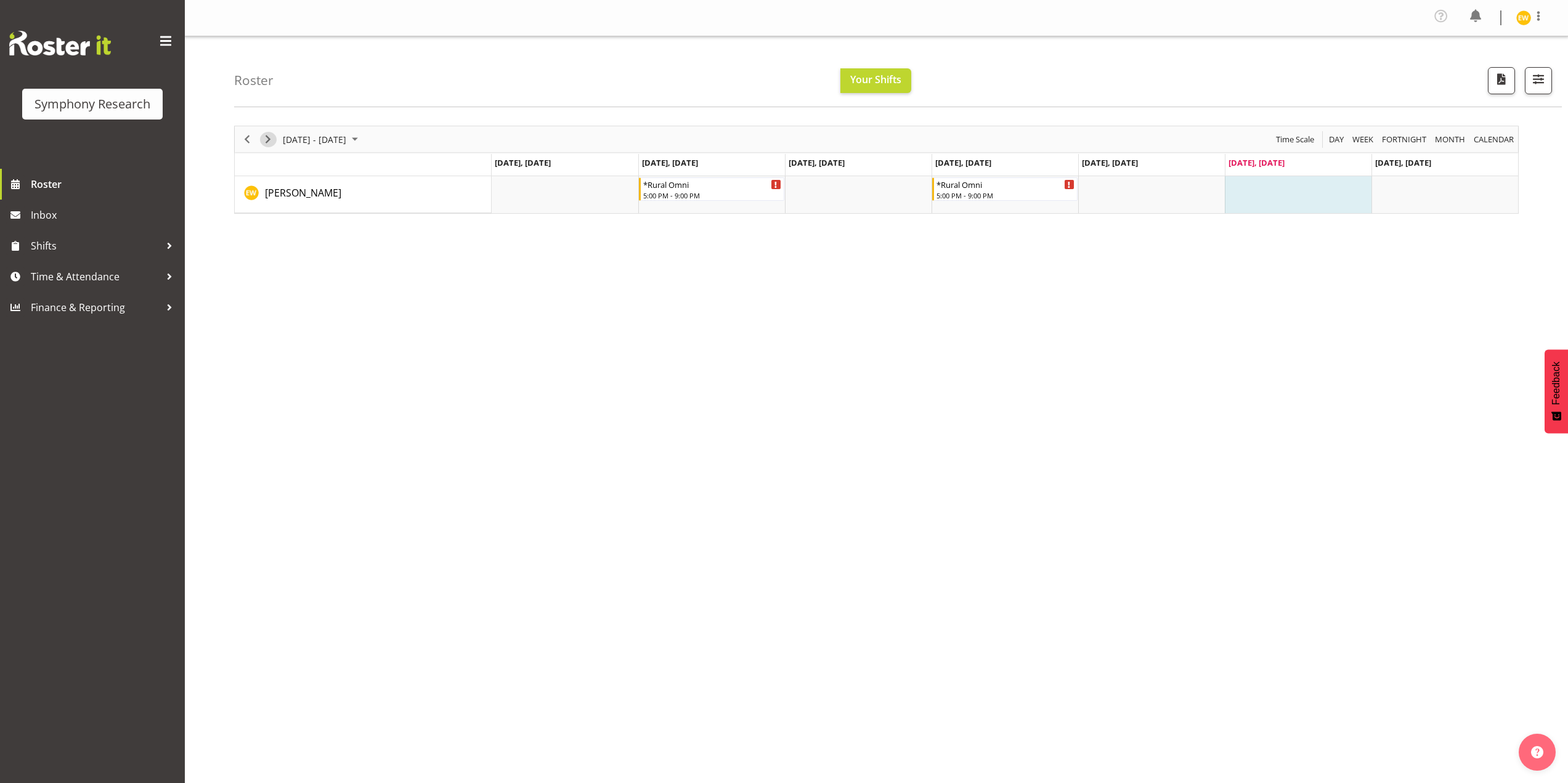
click at [271, 145] on span "Next" at bounding box center [268, 139] width 15 height 15
click at [68, 283] on span "Time & Attendance" at bounding box center [95, 277] width 129 height 19
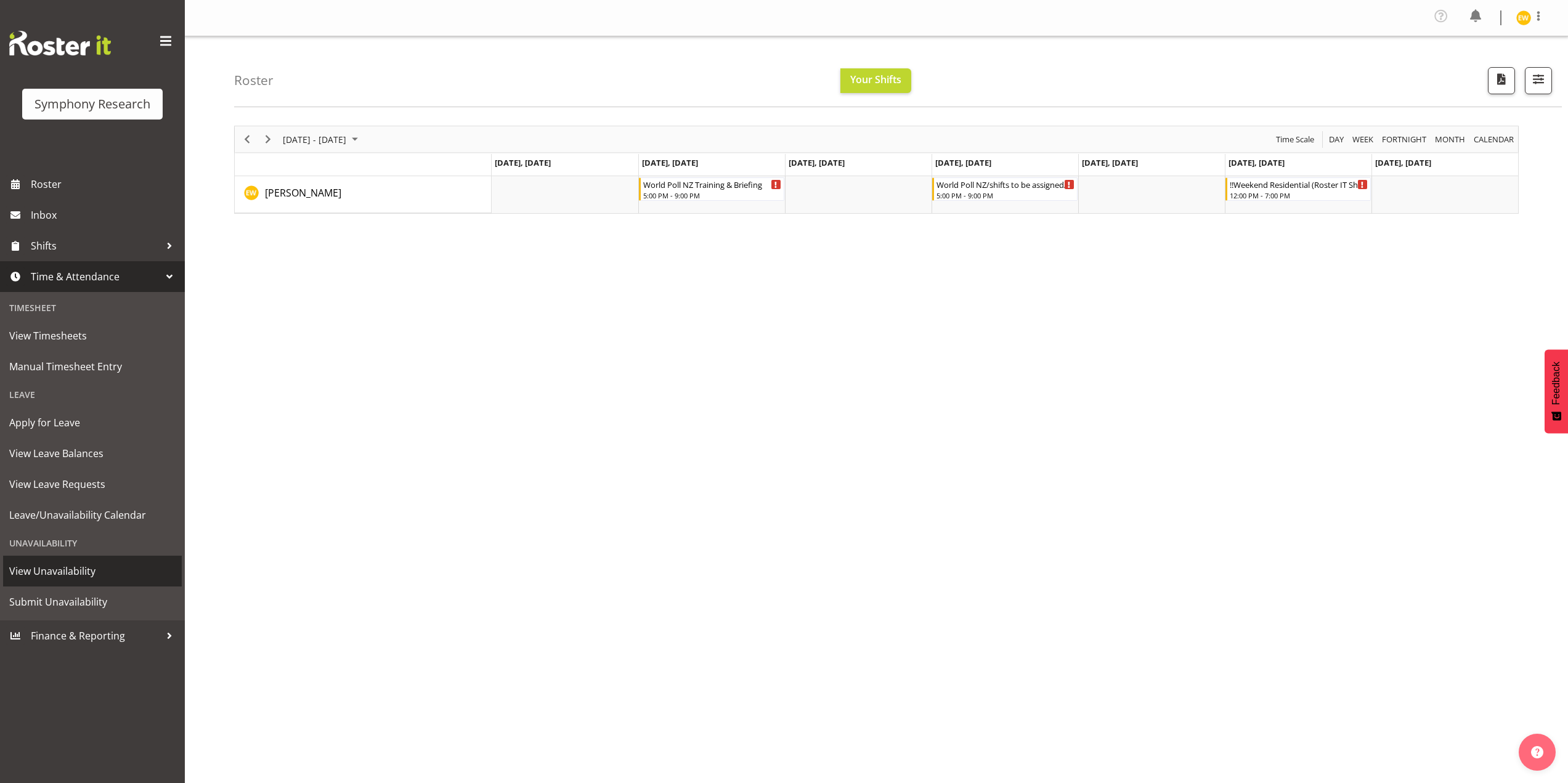
click at [49, 572] on span "View Unavailability" at bounding box center [92, 571] width 166 height 19
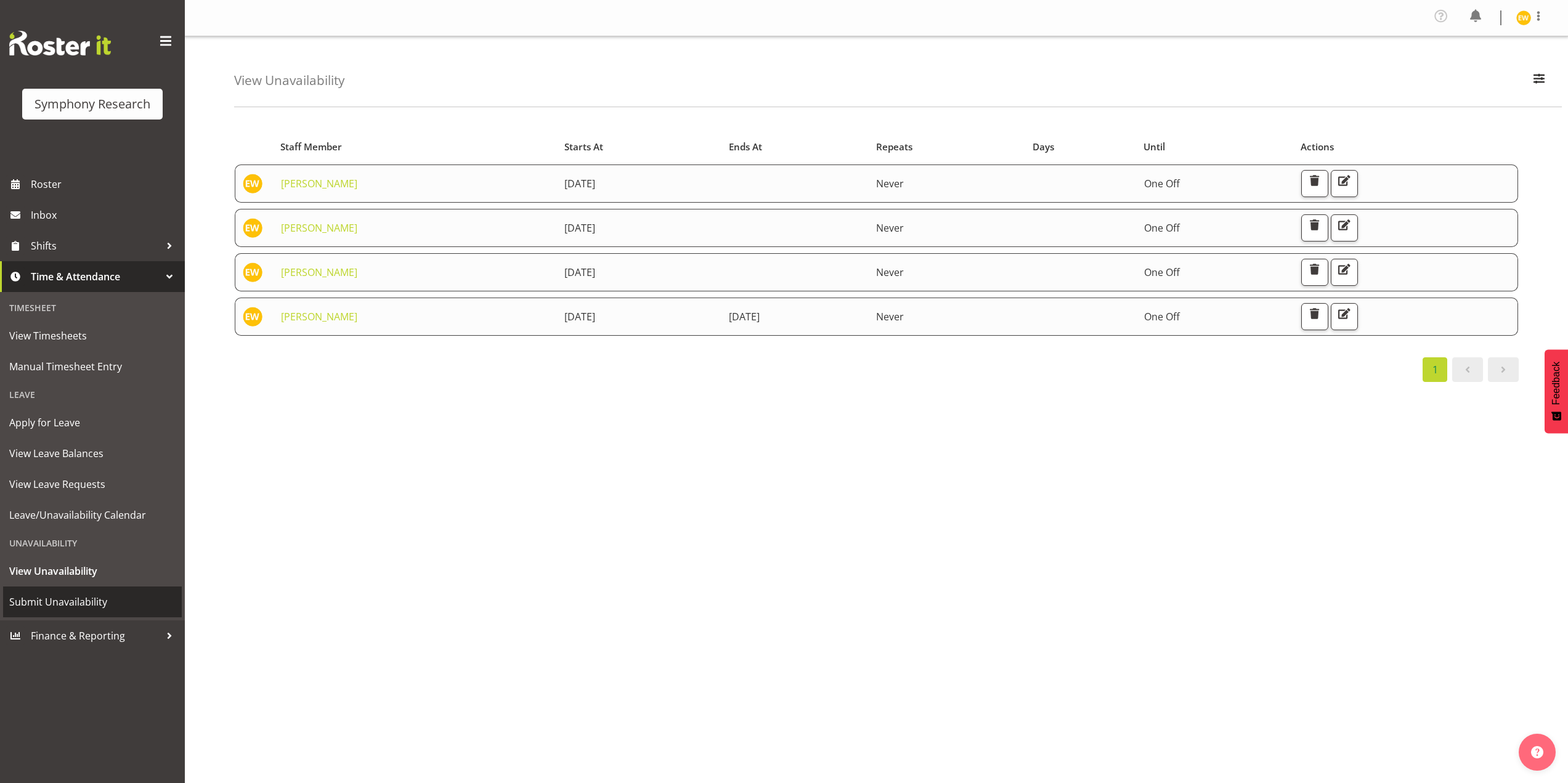
click at [32, 598] on span "Submit Unavailability" at bounding box center [92, 602] width 166 height 19
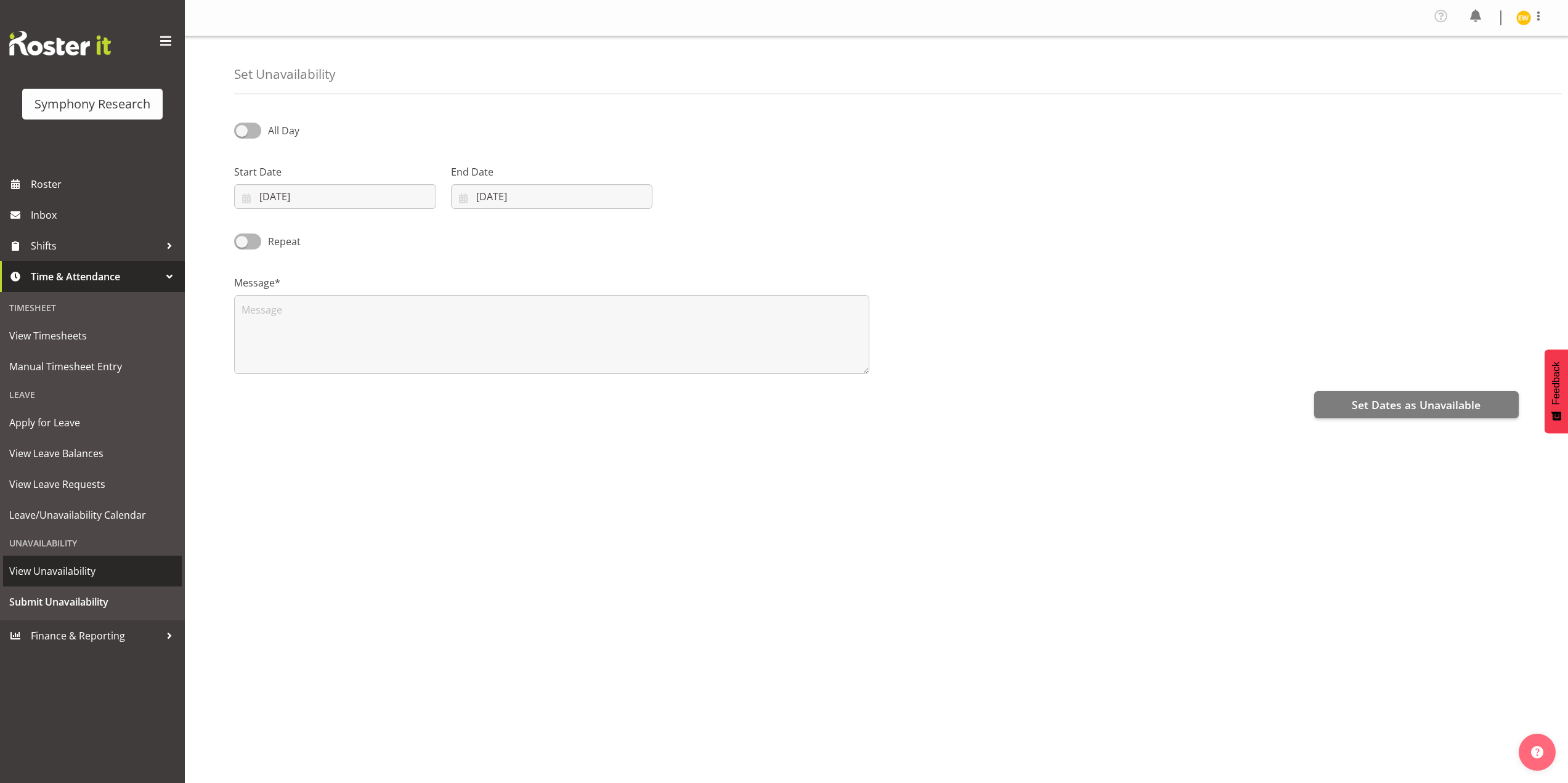
click at [57, 572] on span "View Unavailability" at bounding box center [92, 571] width 166 height 19
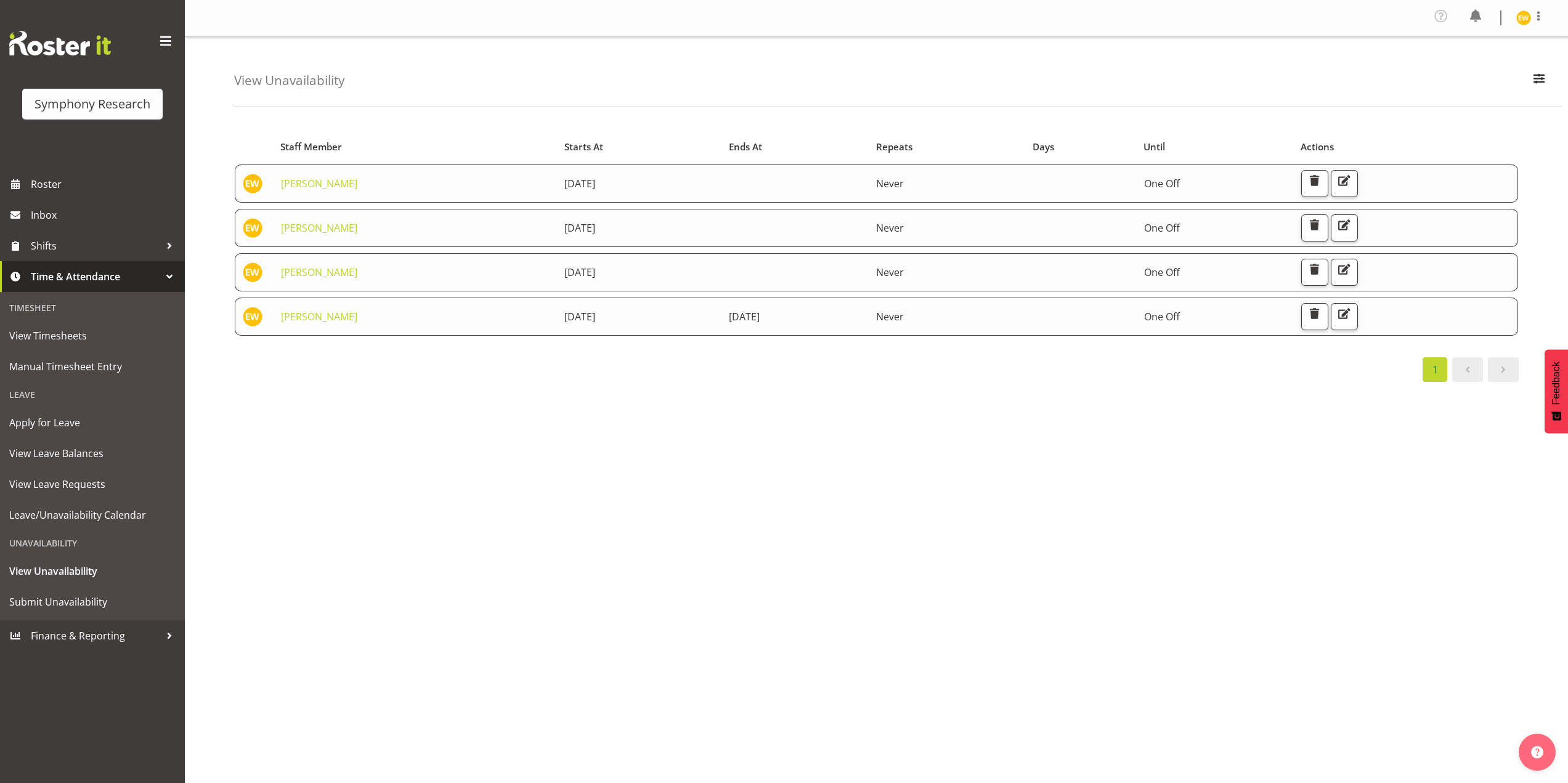
click at [862, 318] on td "30th August 2025" at bounding box center [795, 317] width 147 height 38
click at [1352, 319] on span "button" at bounding box center [1344, 314] width 16 height 16
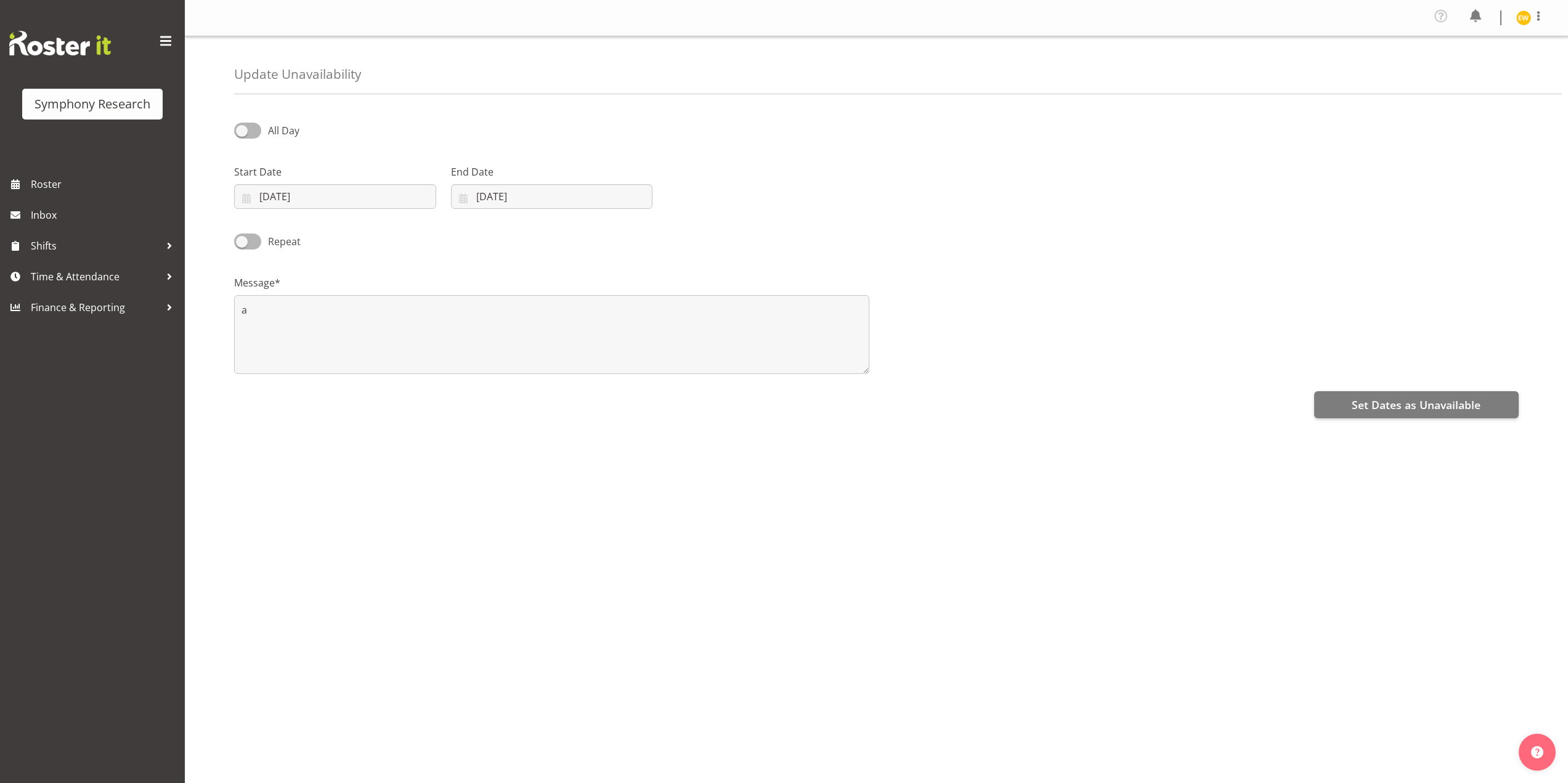
select select "7"
select select "2025"
click at [484, 193] on input "30/08/2025" at bounding box center [552, 196] width 202 height 25
click at [620, 237] on span at bounding box center [623, 232] width 15 height 15
select select "8"
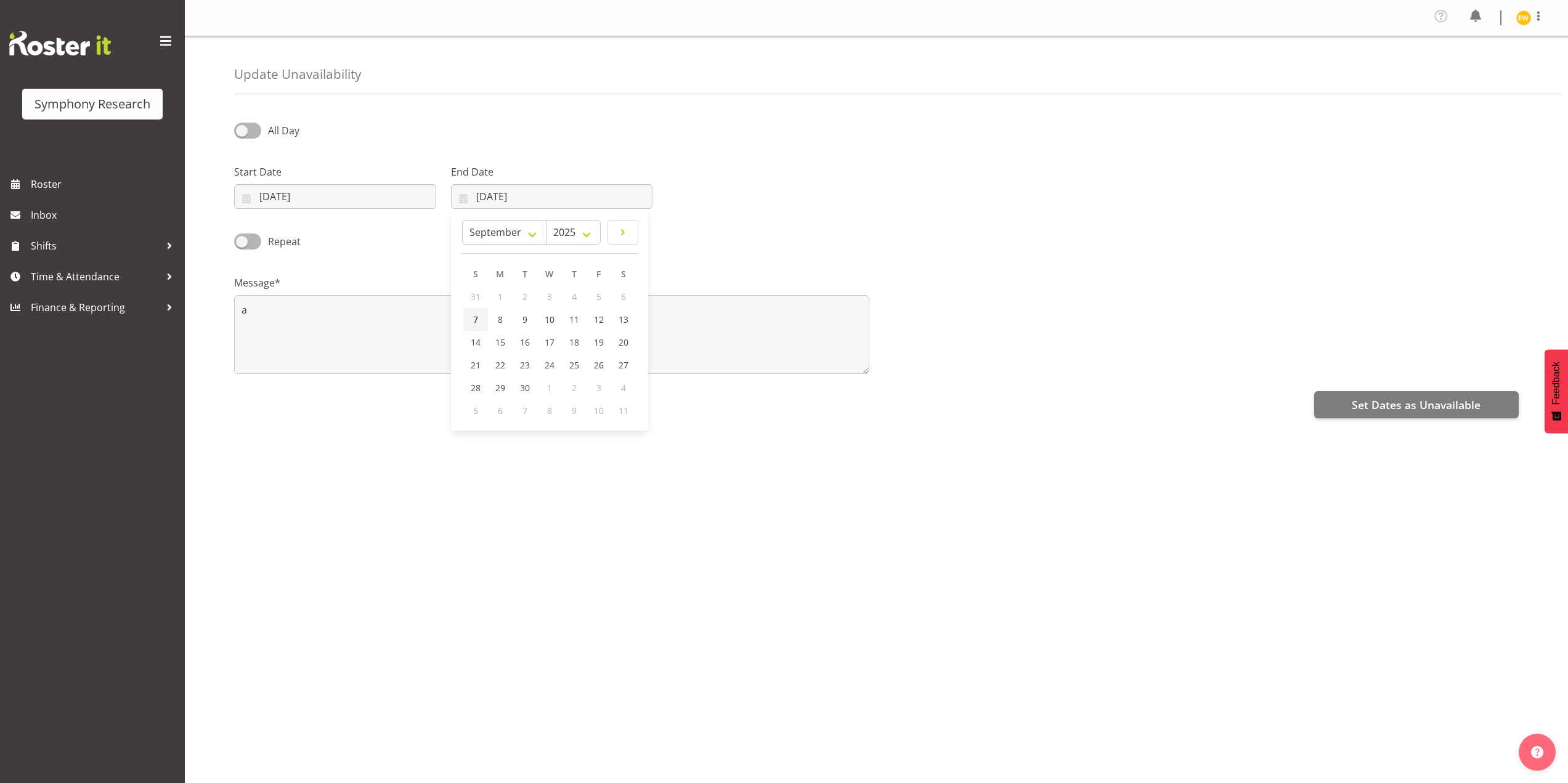
click at [485, 322] on link "7" at bounding box center [476, 319] width 25 height 23
type input "07/09/2025"
click at [1388, 407] on span "Set Dates as Unavailable" at bounding box center [1416, 404] width 129 height 16
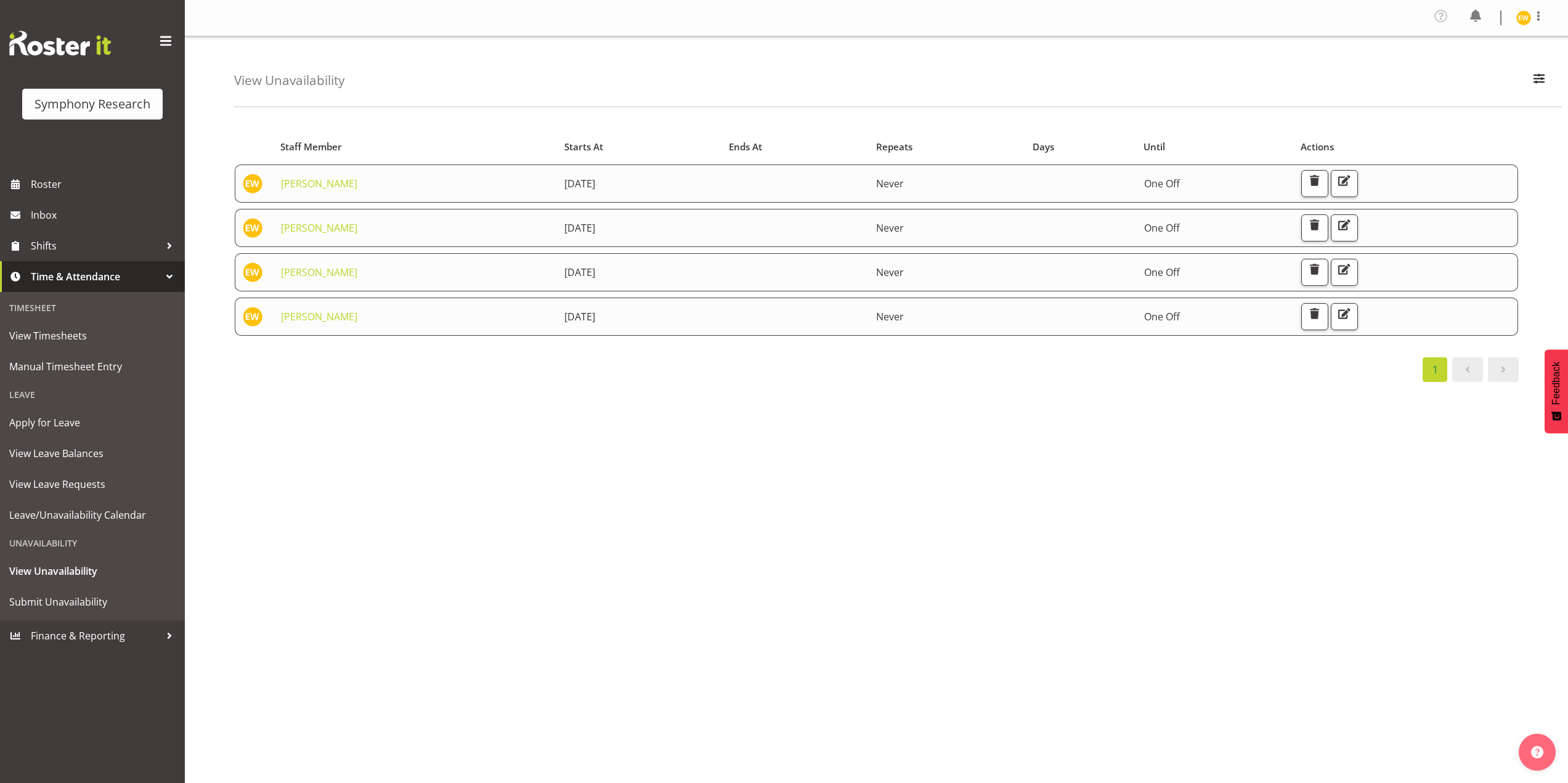
click at [930, 653] on div "Profile Log Out View Unavailability Search Search for a particular employee Sho…" at bounding box center [876, 392] width 1383 height 783
click at [41, 184] on span "Roster" at bounding box center [104, 184] width 148 height 19
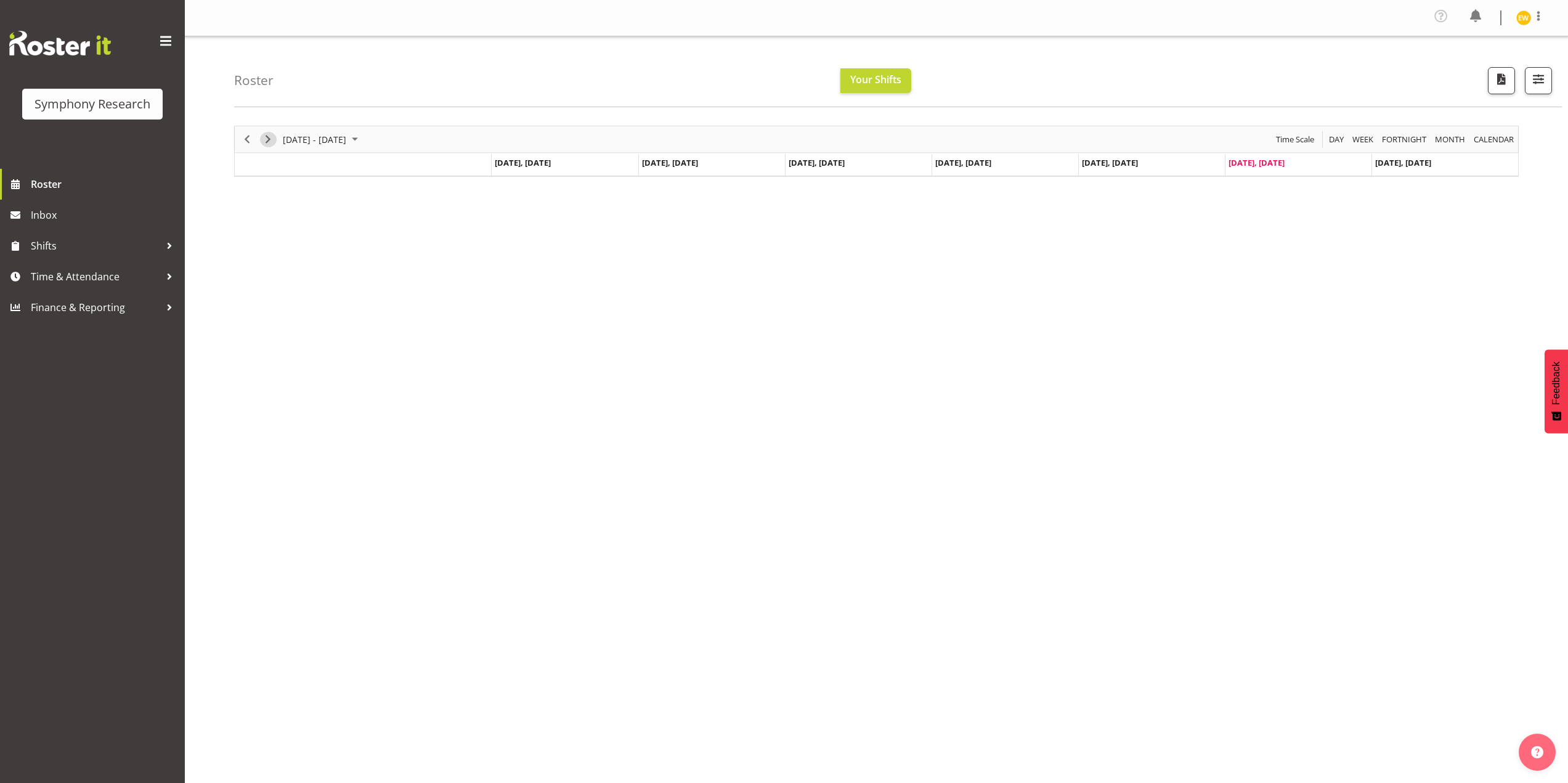
click at [268, 142] on span "Next" at bounding box center [268, 139] width 15 height 15
click at [264, 140] on span "Next" at bounding box center [268, 139] width 15 height 15
